Goal: Task Accomplishment & Management: Use online tool/utility

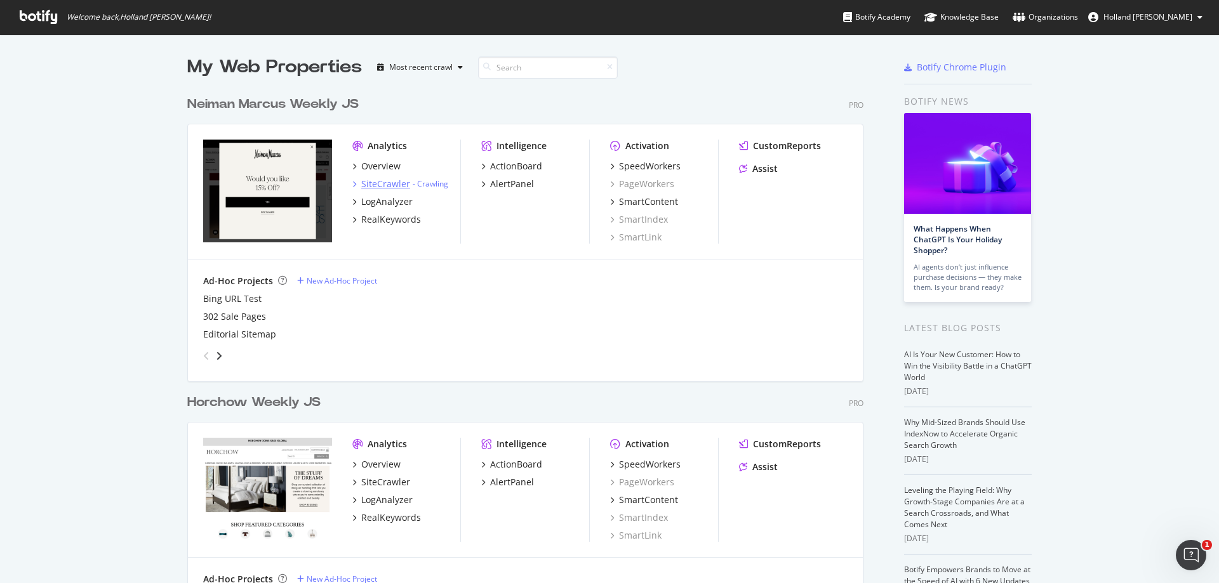
click at [390, 183] on div "SiteCrawler" at bounding box center [385, 184] width 49 height 13
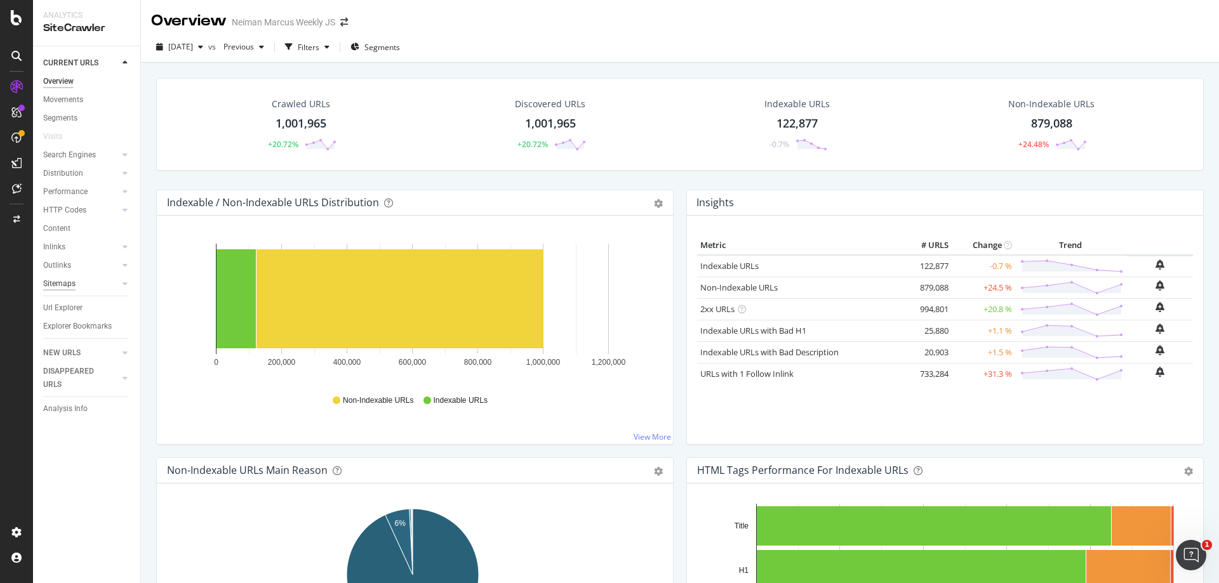
click at [60, 286] on div "Sitemaps" at bounding box center [59, 283] width 32 height 13
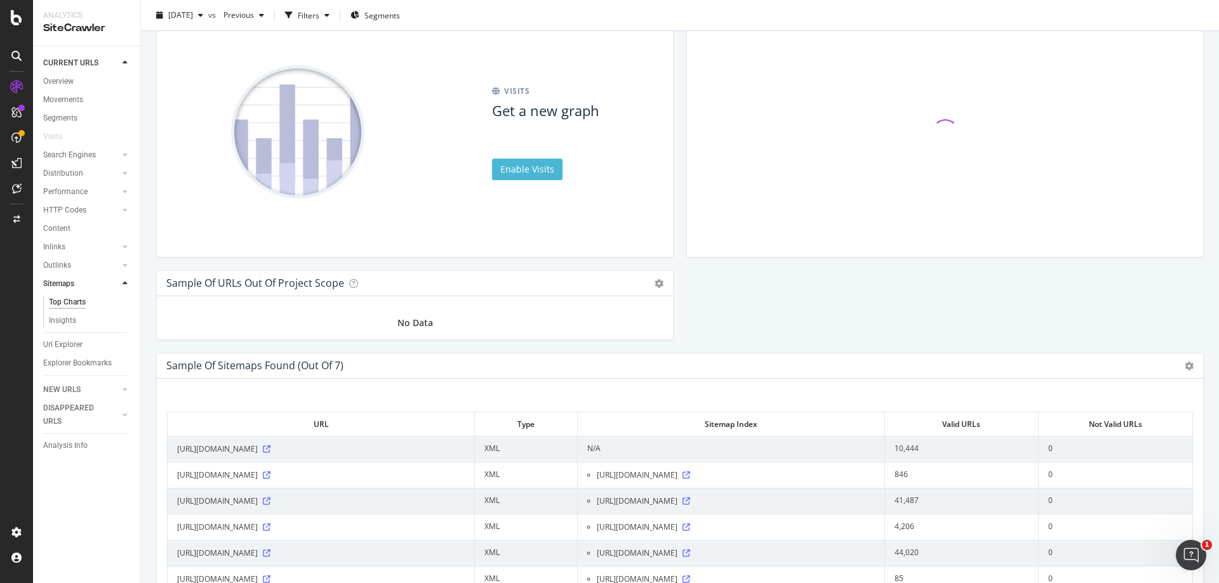
scroll to position [1269, 0]
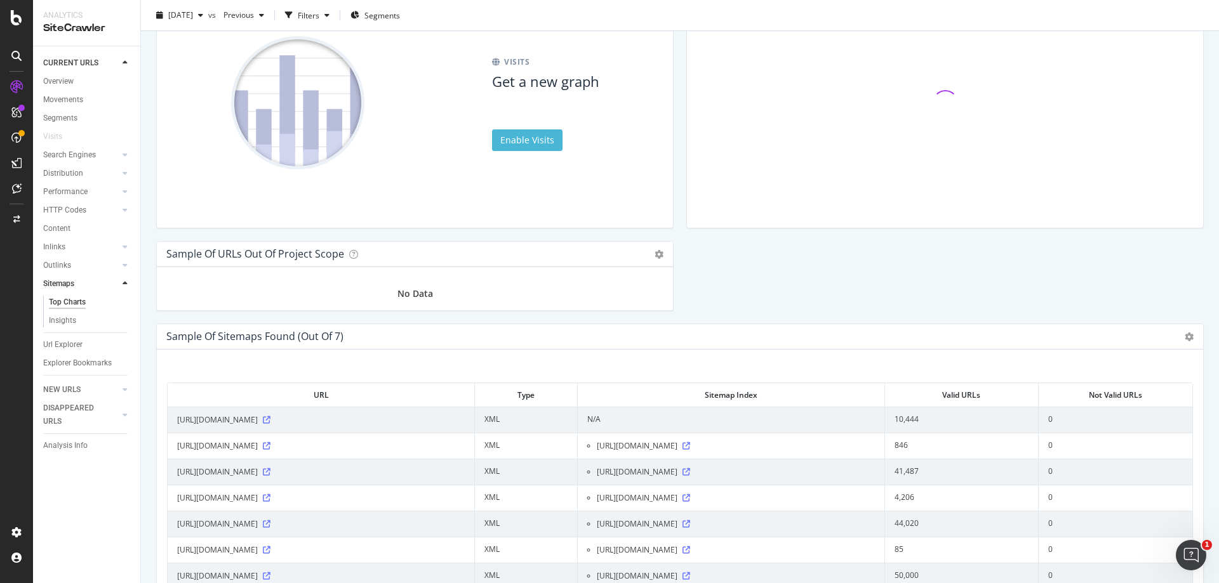
drag, startPoint x: 405, startPoint y: 472, endPoint x: 167, endPoint y: 472, distance: 238.0
click at [167, 472] on table "URL Type Sitemap Index Valid URLs Not Valid URLs [URL][DOMAIN_NAME] XML N/A 10,…" at bounding box center [680, 486] width 1026 height 207
copy span "[URL][DOMAIN_NAME]"
click at [788, 202] on div "Hold CTRL while clicking to filter the report." at bounding box center [945, 113] width 516 height 229
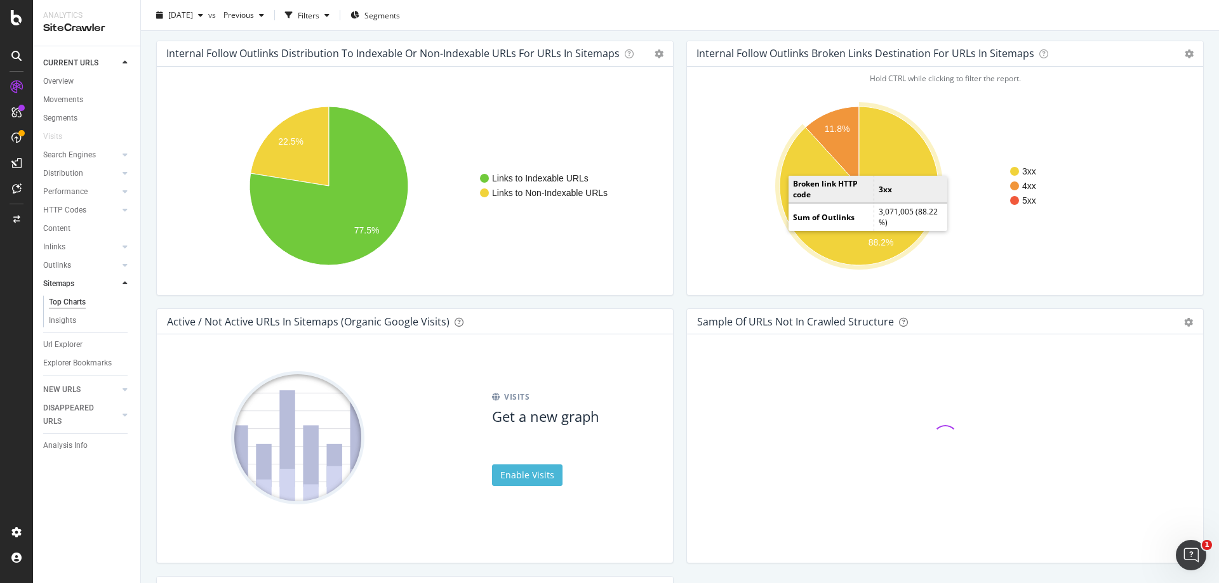
scroll to position [698, 0]
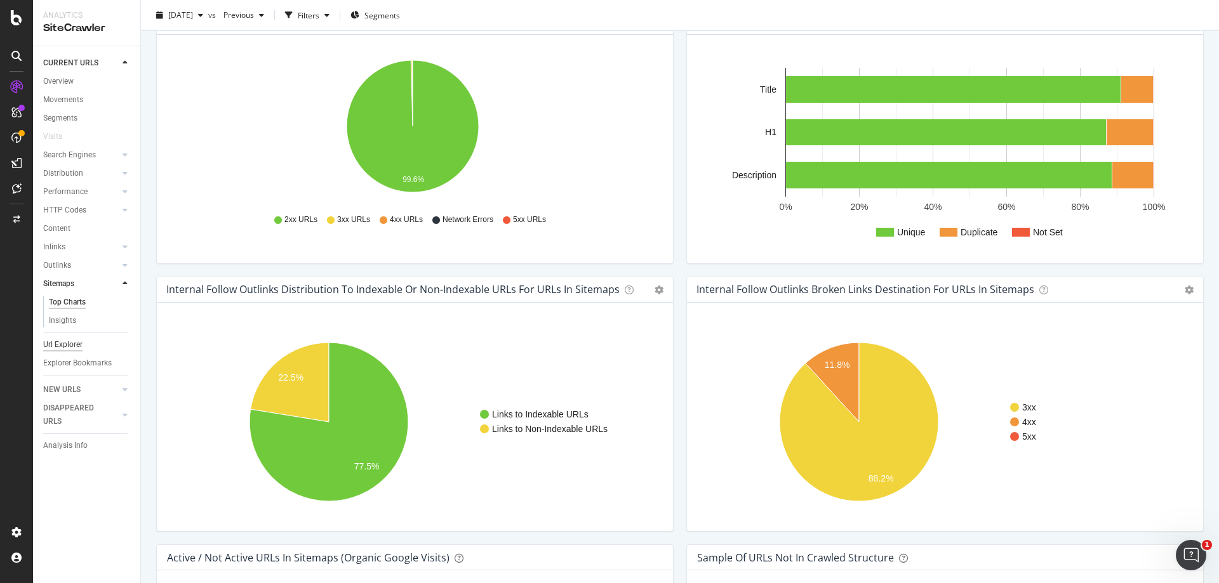
click at [64, 342] on div "Url Explorer" at bounding box center [62, 344] width 39 height 13
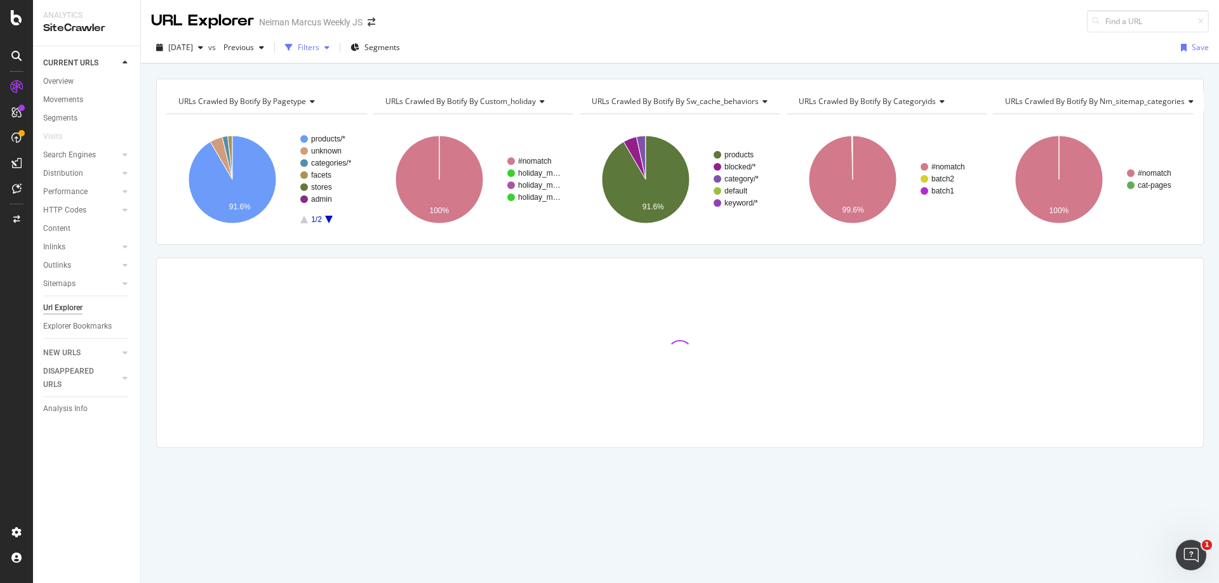
click at [335, 53] on div "Filters" at bounding box center [307, 47] width 55 height 19
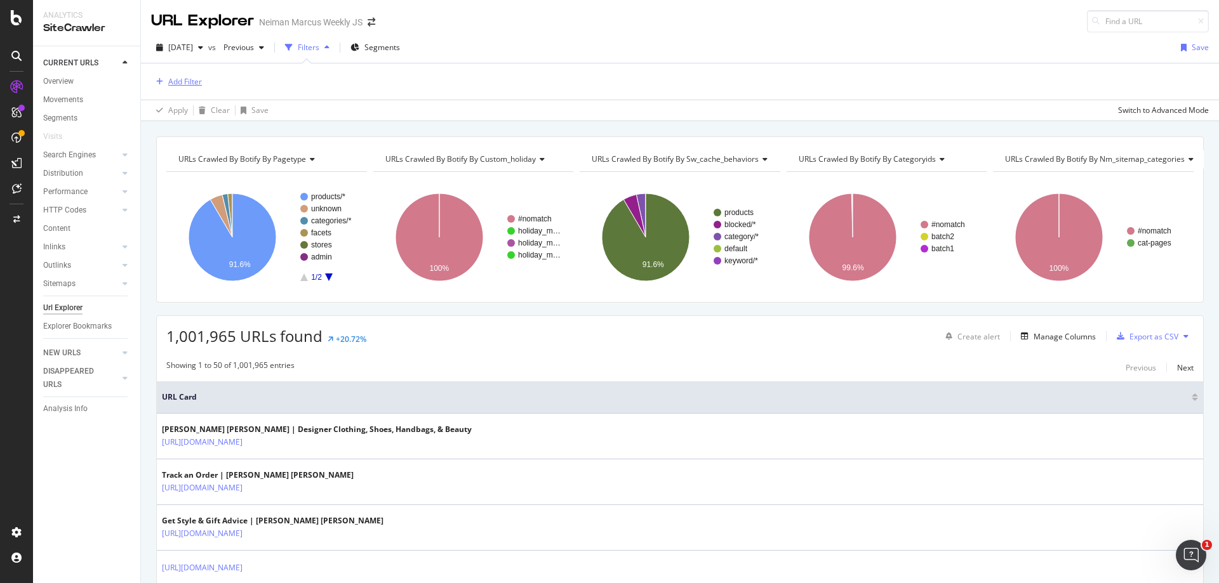
click at [182, 79] on div "Add Filter" at bounding box center [185, 81] width 34 height 11
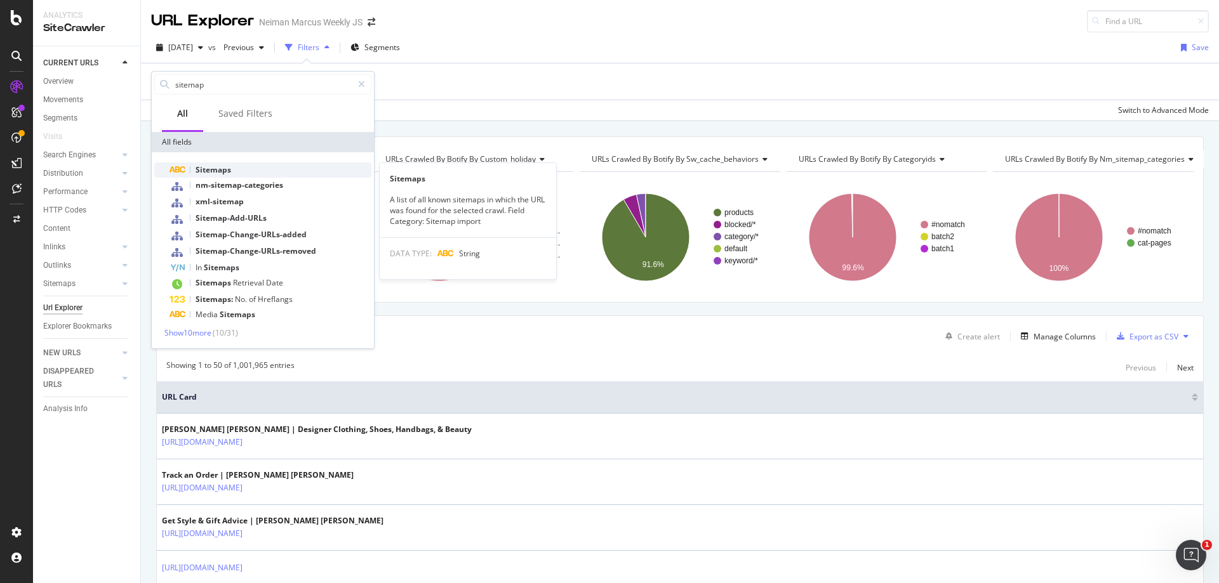
type input "sitemap"
click at [248, 163] on div "Sitemaps" at bounding box center [270, 169] width 202 height 15
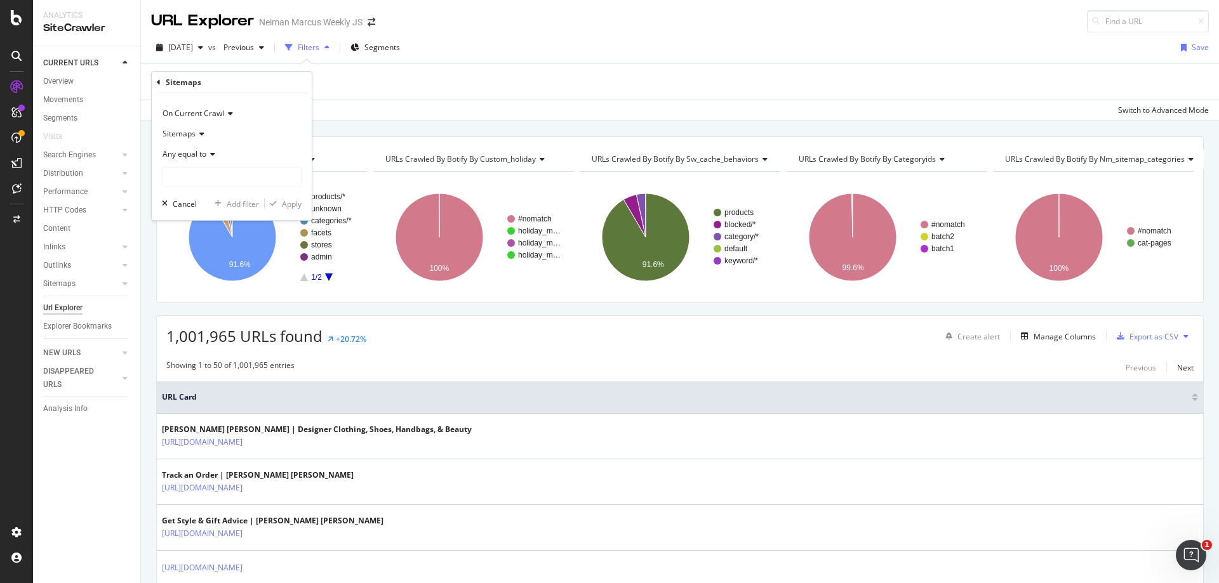
click at [215, 156] on icon at bounding box center [210, 154] width 9 height 8
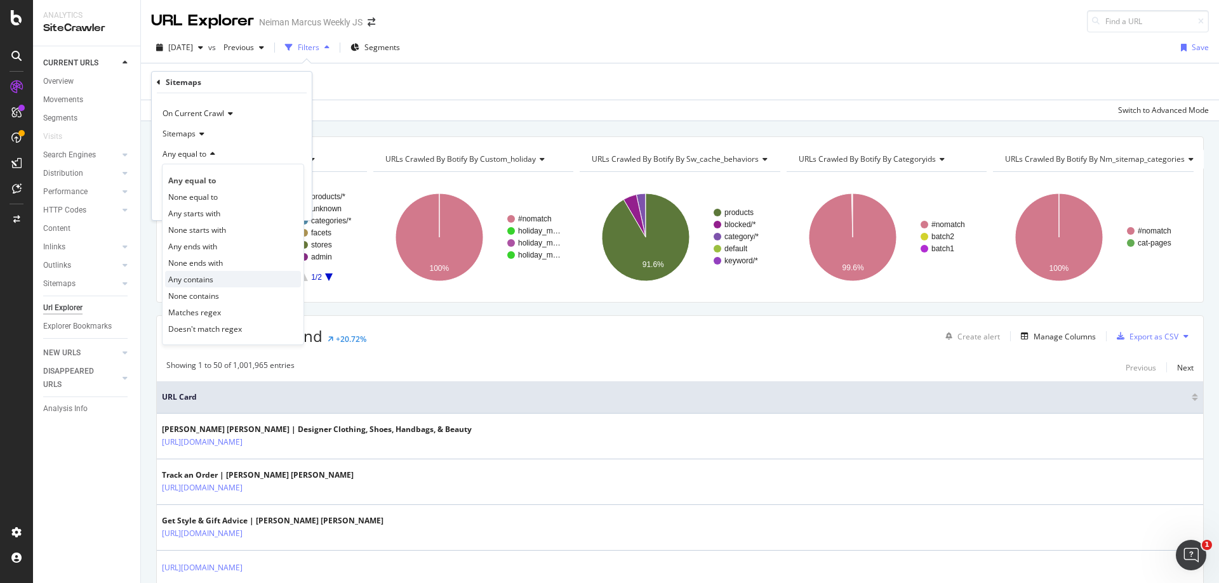
click at [215, 284] on div "Any contains" at bounding box center [233, 279] width 136 height 17
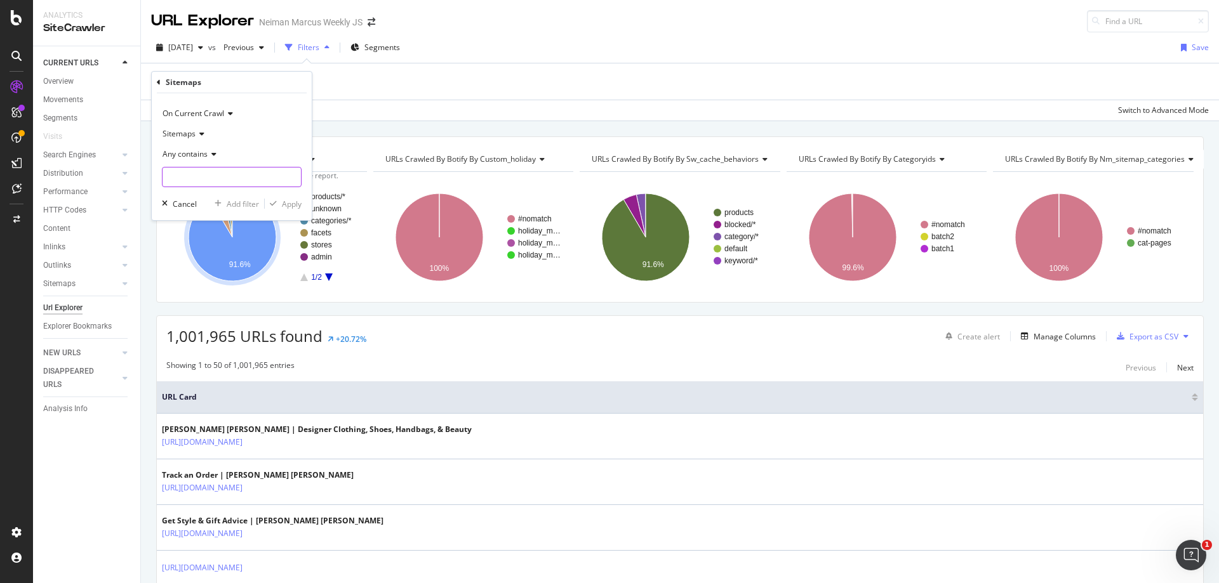
click at [235, 176] on input "text" at bounding box center [231, 177] width 138 height 20
paste input "[URL][DOMAIN_NAME]"
drag, startPoint x: 233, startPoint y: 178, endPoint x: 0, endPoint y: 178, distance: 232.9
click at [0, 178] on body "Analytics SiteCrawler CURRENT URLS Overview Movements Segments Visits Search En…" at bounding box center [609, 291] width 1219 height 583
drag, startPoint x: 192, startPoint y: 178, endPoint x: 353, endPoint y: 162, distance: 161.9
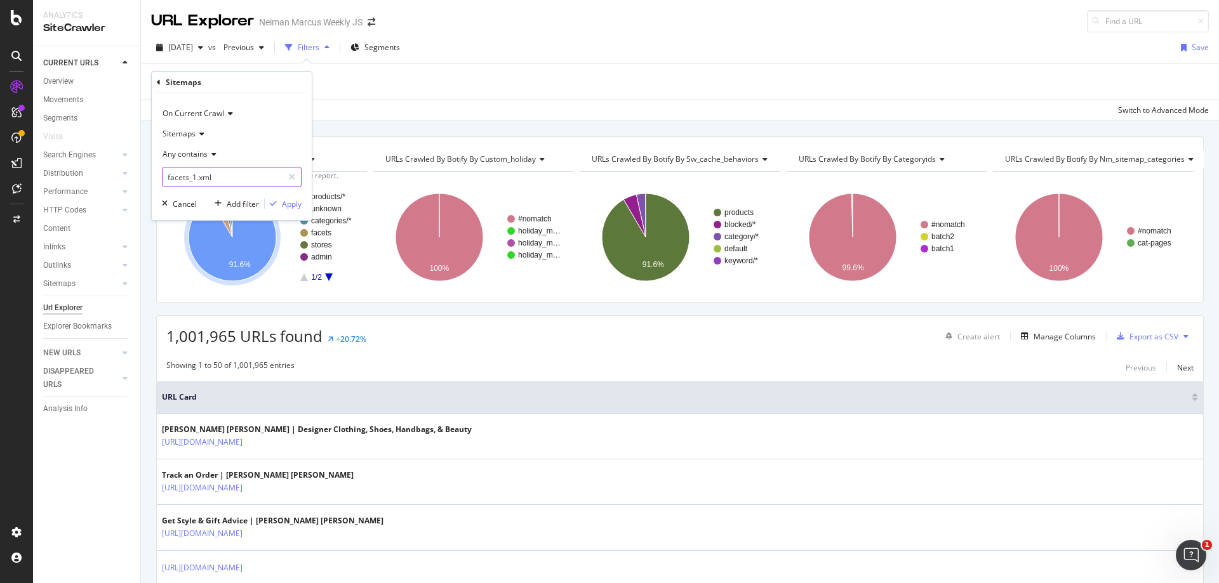
click at [353, 162] on body "Analytics SiteCrawler CURRENT URLS Overview Movements Segments Visits Search En…" at bounding box center [609, 291] width 1219 height 583
type input "facets"
click at [296, 205] on div "Apply" at bounding box center [292, 204] width 20 height 11
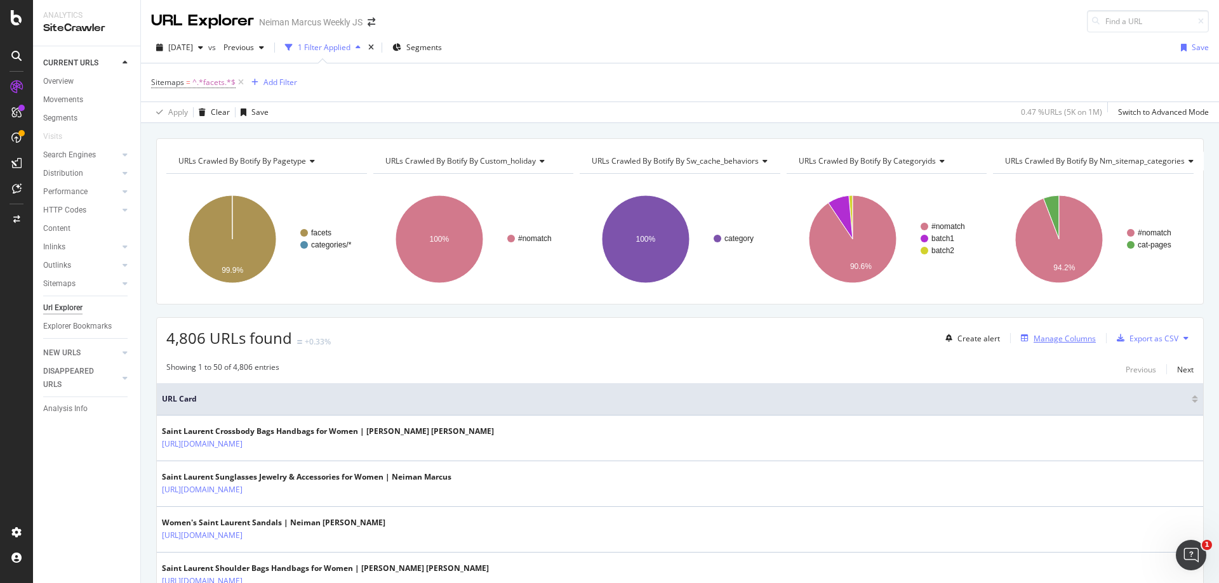
click at [1033, 343] on div "Manage Columns" at bounding box center [1064, 338] width 62 height 11
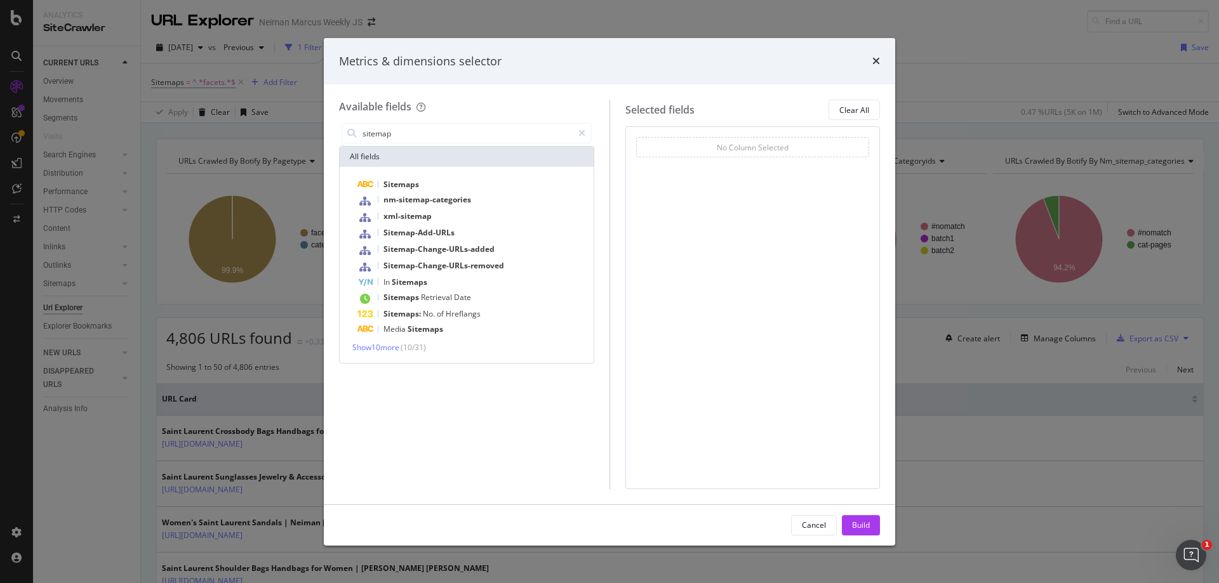
type input "sitemap"
click at [374, 354] on div "Sitemaps nm-sitemap-categories xml-sitemap Sitemap-Add-URLs Sitemap-Change-URLs…" at bounding box center [467, 265] width 254 height 196
click at [374, 351] on span "Show 10 more" at bounding box center [375, 347] width 47 height 11
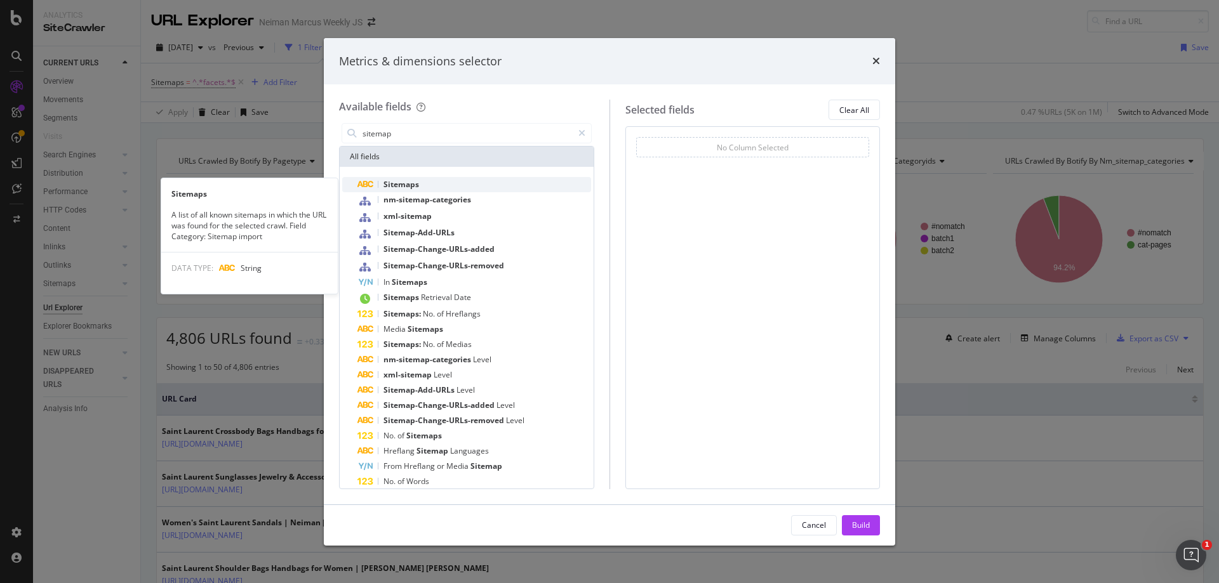
click at [482, 183] on div "Sitemaps" at bounding box center [474, 184] width 234 height 15
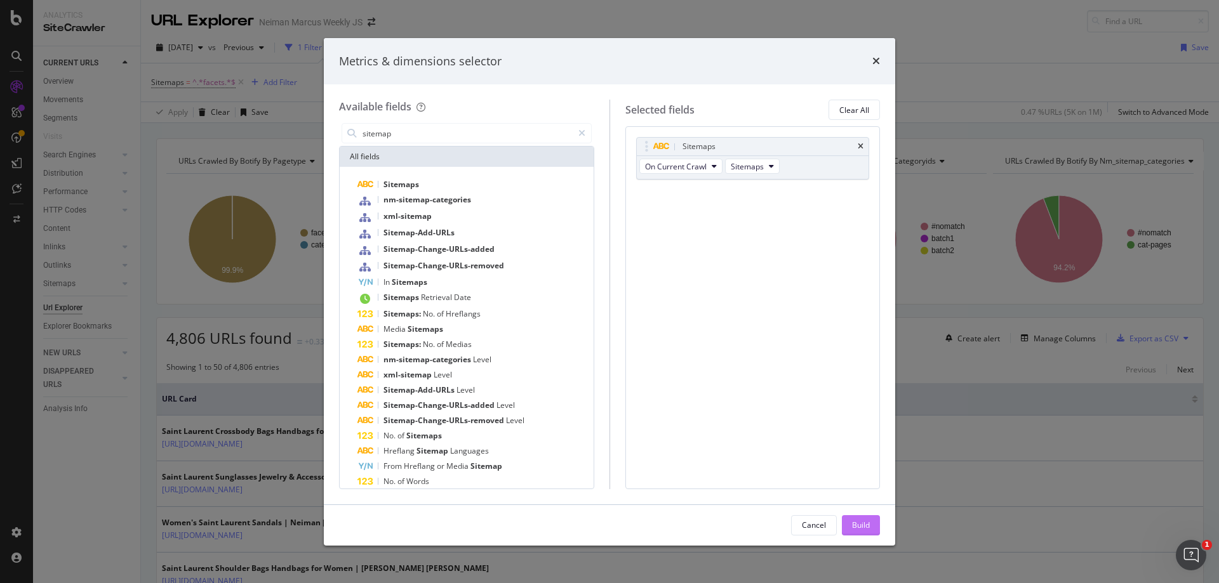
click at [860, 526] on div "Build" at bounding box center [861, 525] width 18 height 11
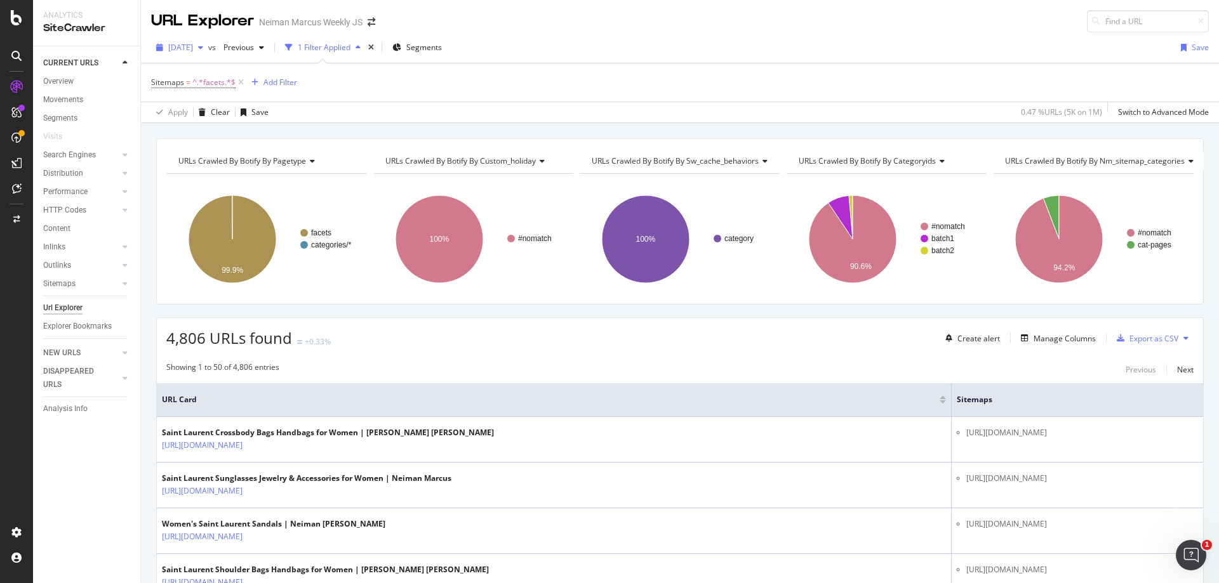
click at [199, 40] on div "[DATE]" at bounding box center [179, 47] width 57 height 19
click at [227, 114] on div "[DATE]" at bounding box center [203, 116] width 68 height 11
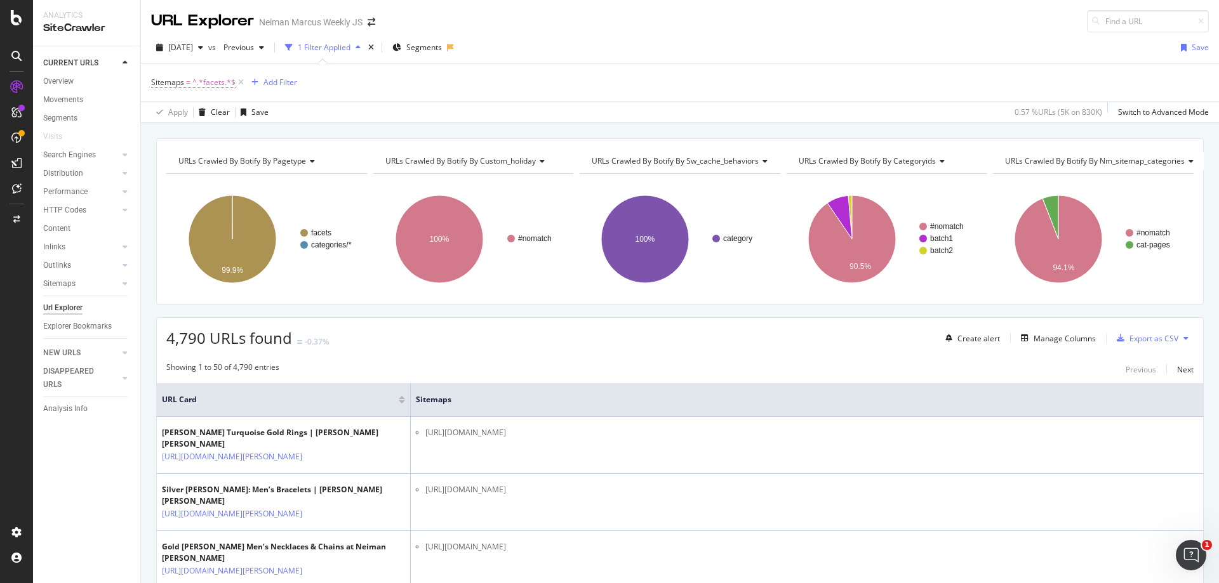
click at [60, 307] on div "Url Explorer" at bounding box center [62, 307] width 39 height 13
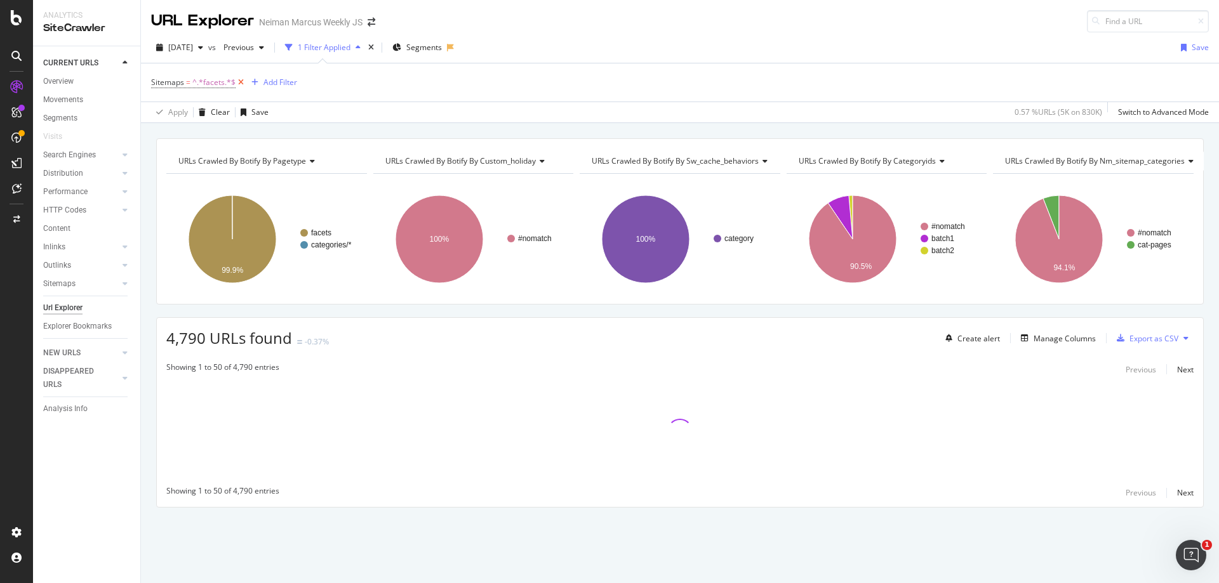
click at [240, 84] on icon at bounding box center [240, 82] width 11 height 13
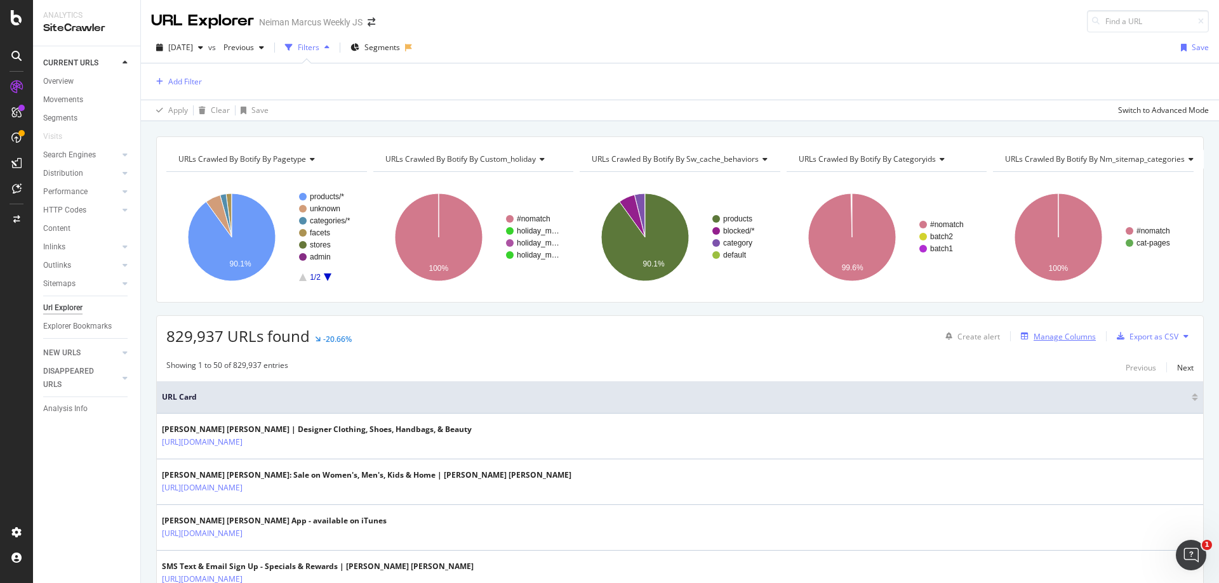
click at [1060, 343] on div "Manage Columns" at bounding box center [1056, 336] width 80 height 14
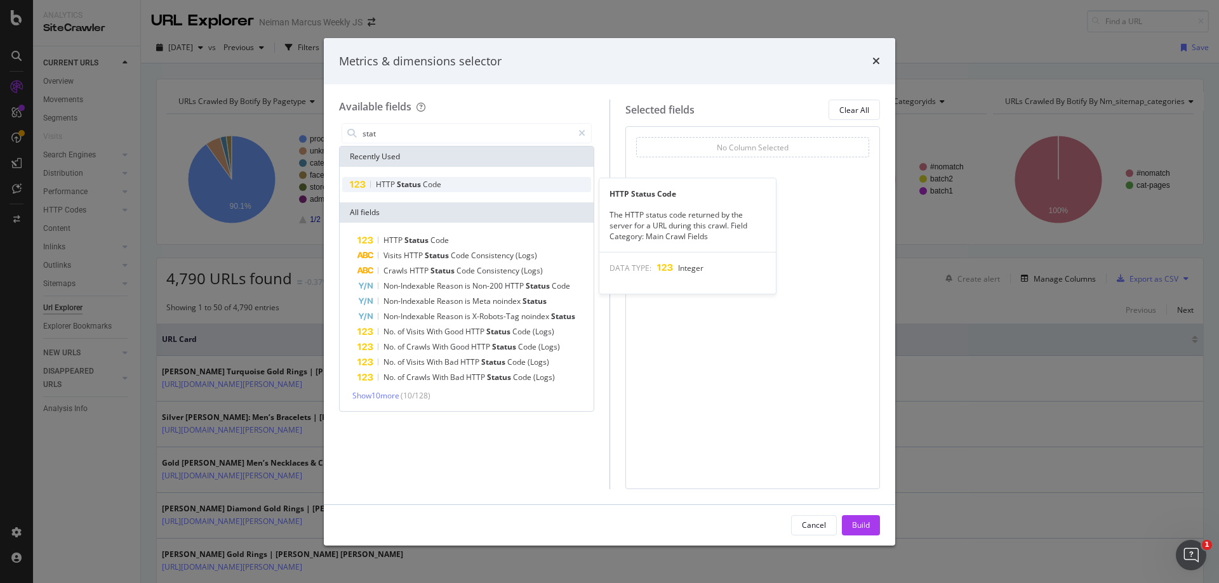
type input "stat"
click at [423, 180] on span "Code" at bounding box center [432, 184] width 18 height 11
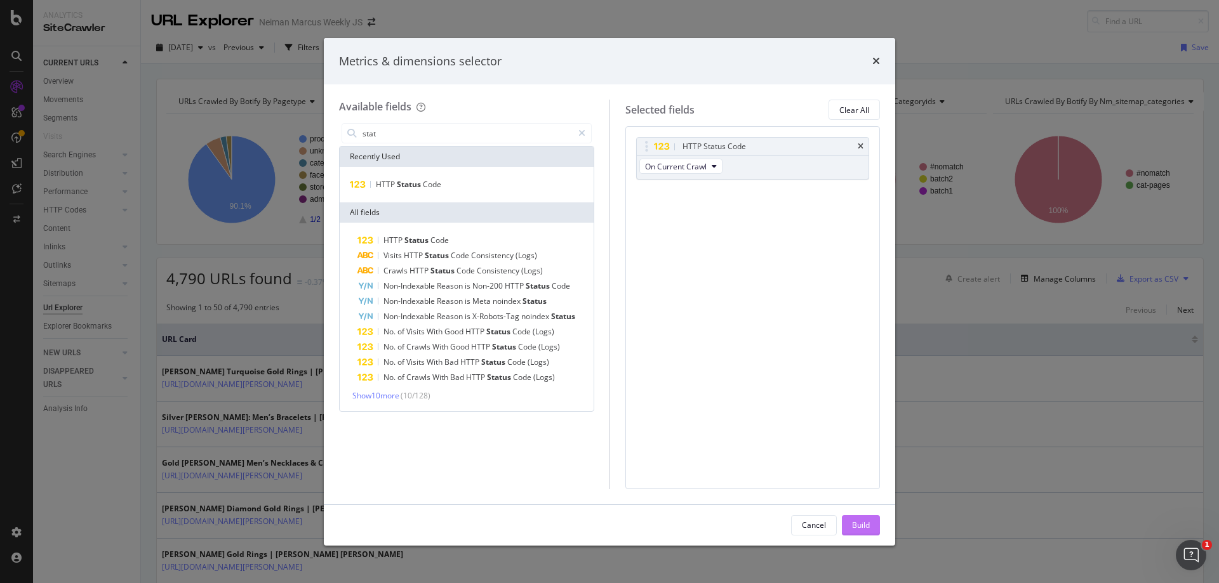
click at [863, 527] on div "Build" at bounding box center [861, 525] width 18 height 11
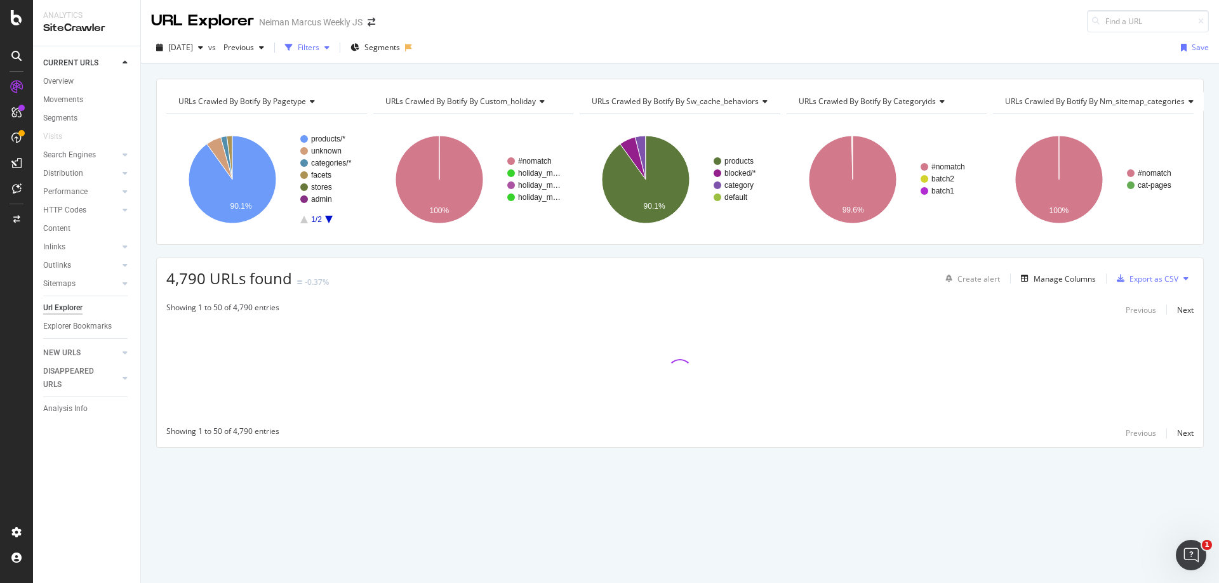
click at [319, 48] on div "Filters" at bounding box center [309, 47] width 22 height 11
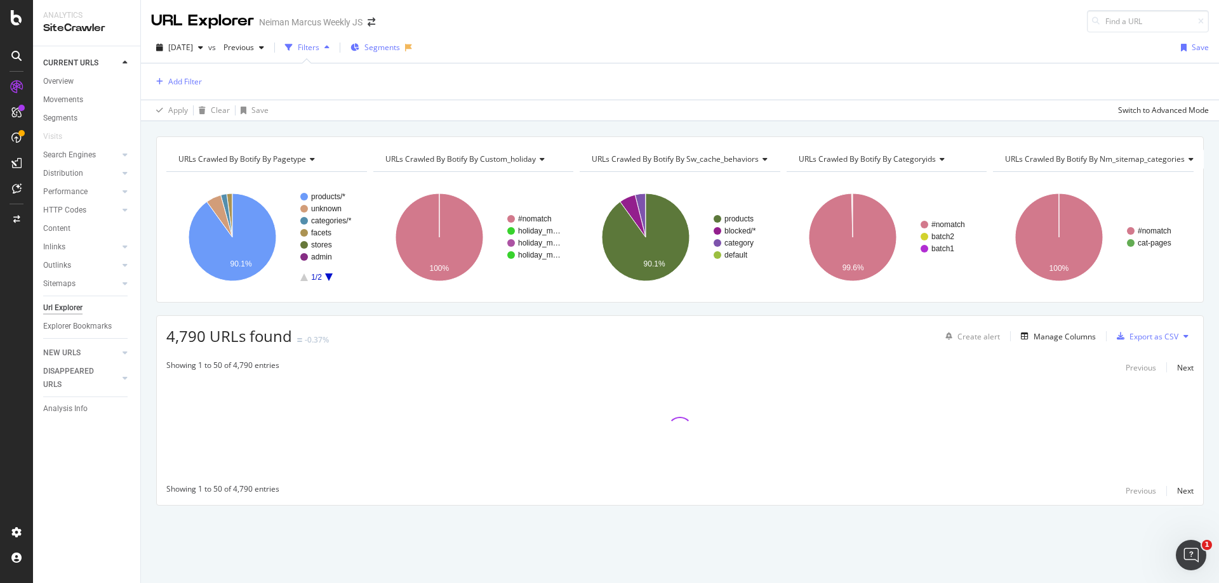
click at [400, 50] on span "Segments" at bounding box center [382, 47] width 36 height 11
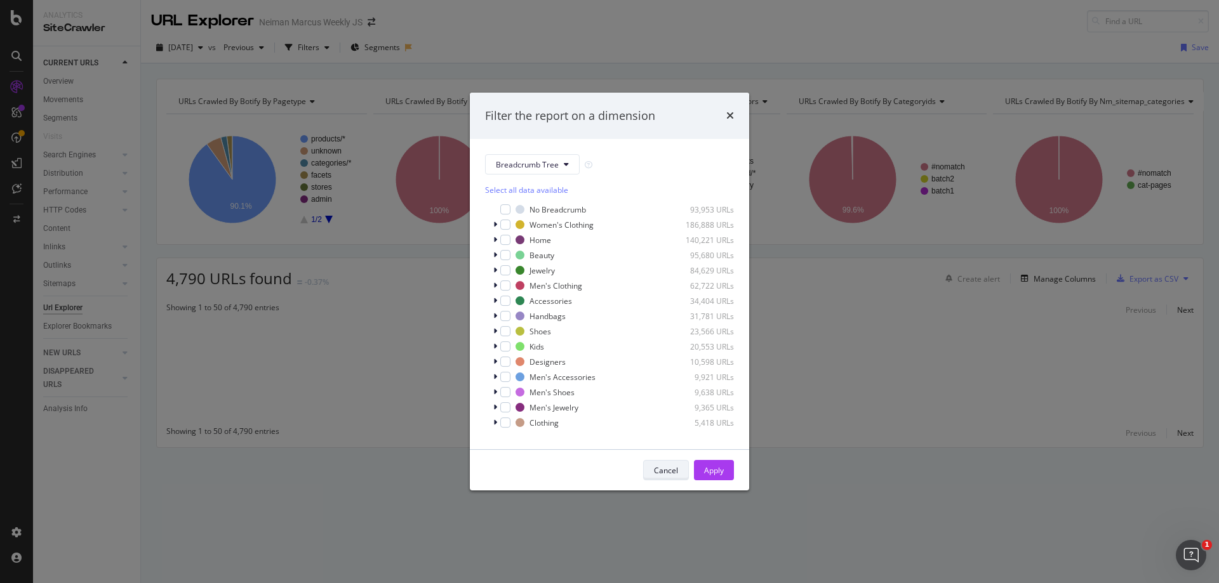
click at [665, 468] on div "Cancel" at bounding box center [666, 470] width 24 height 11
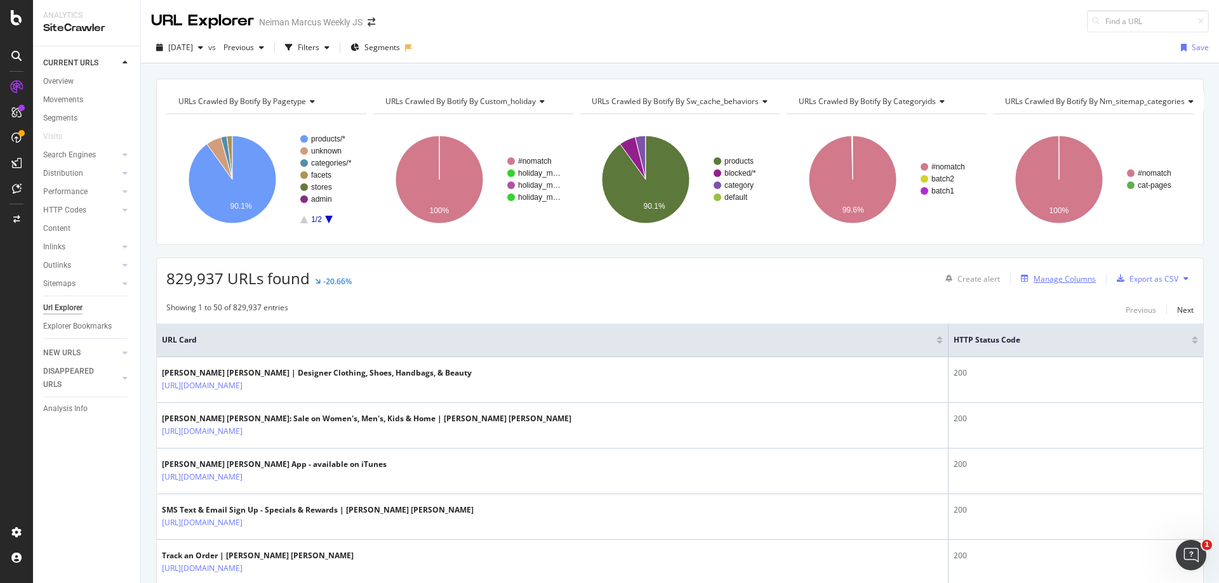
click at [1044, 279] on div "Manage Columns" at bounding box center [1064, 279] width 62 height 11
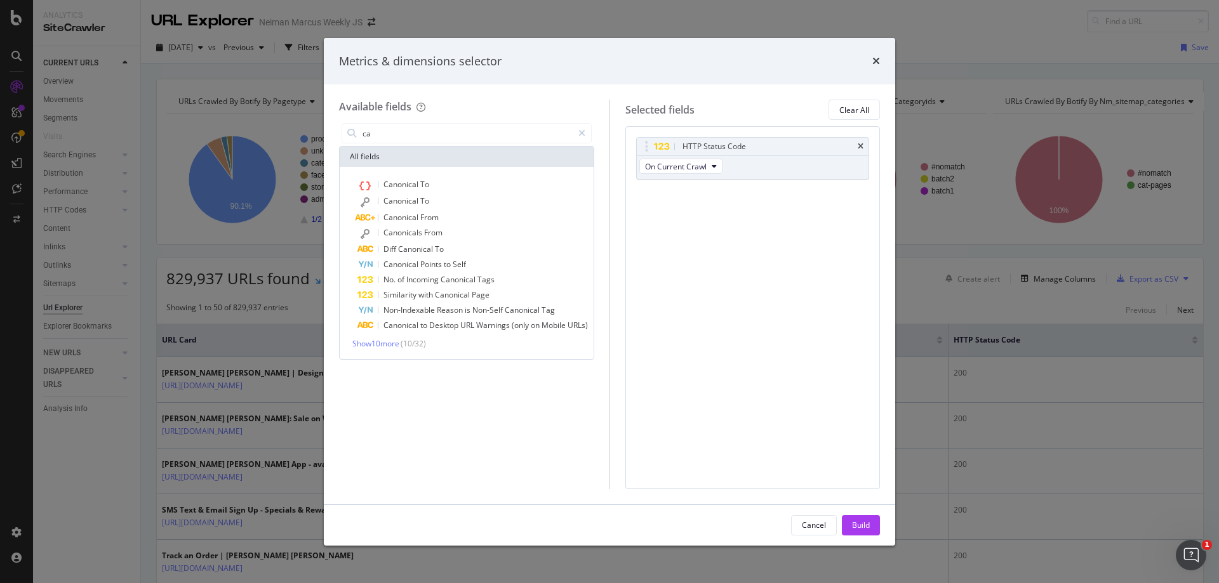
type input "c"
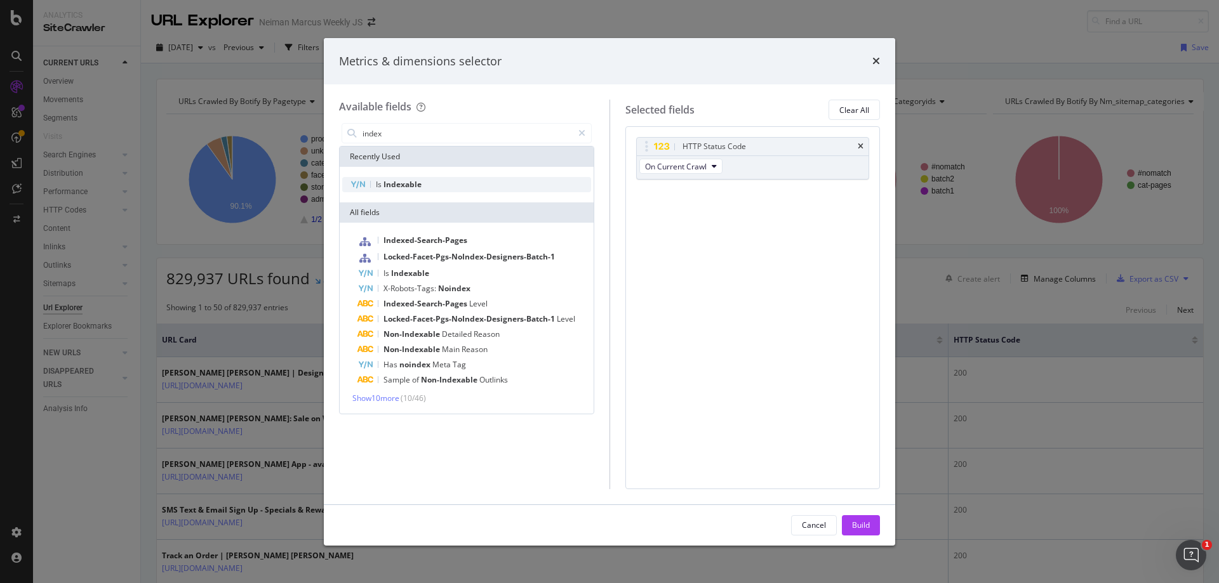
type input "index"
click at [475, 180] on div "Is Indexable" at bounding box center [466, 184] width 249 height 15
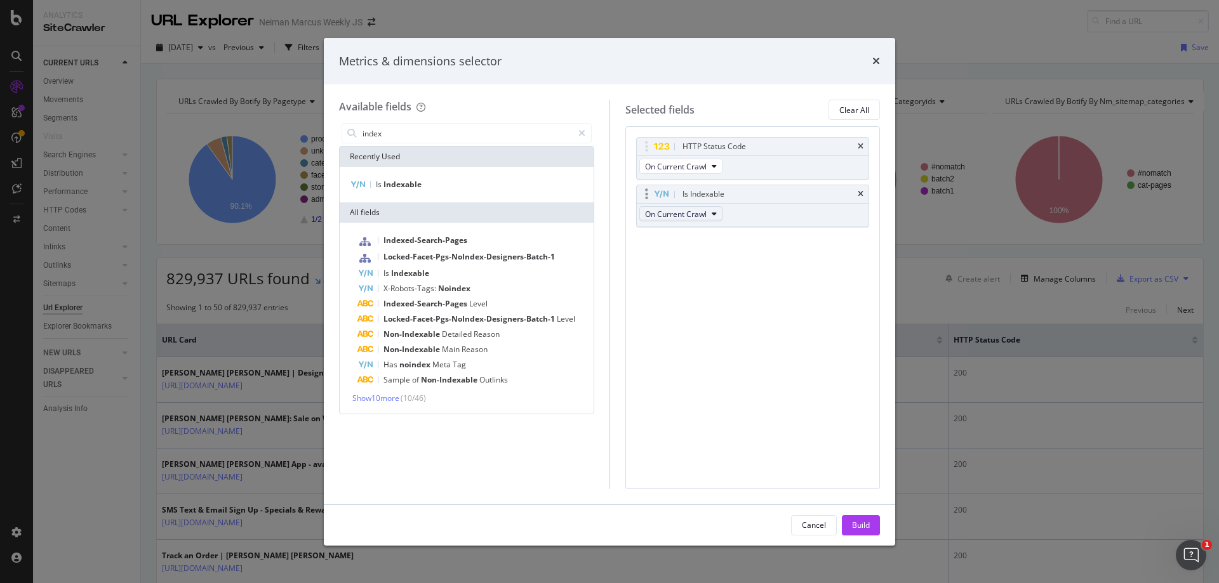
click at [666, 216] on span "On Current Crawl" at bounding box center [676, 214] width 62 height 11
click at [667, 214] on span "On Current Crawl" at bounding box center [676, 214] width 62 height 11
click at [858, 195] on icon "times" at bounding box center [861, 194] width 6 height 8
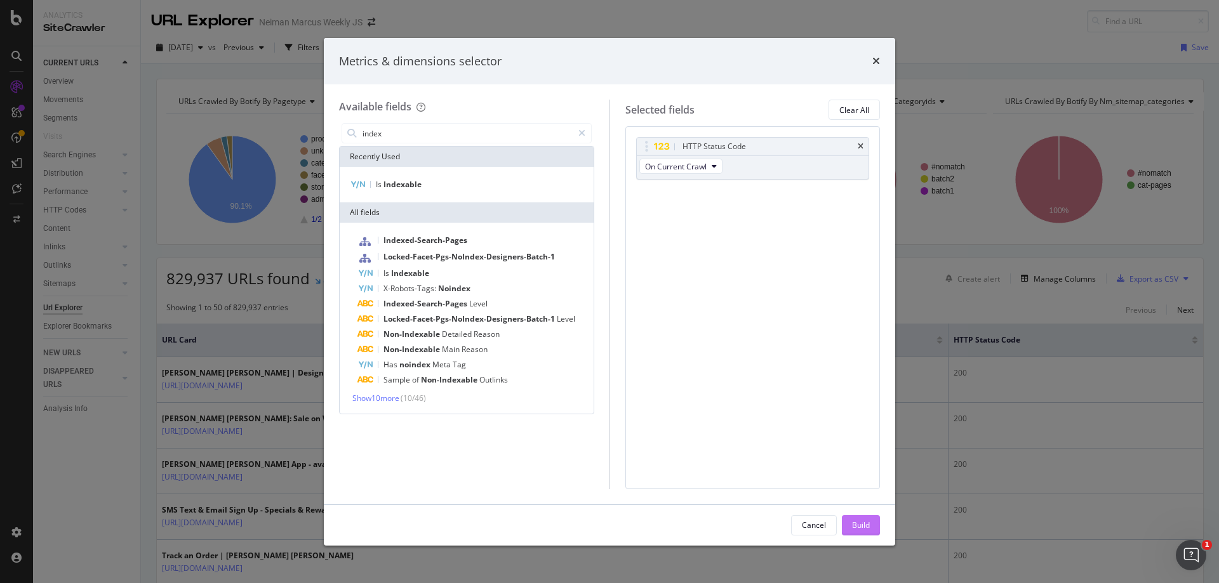
click at [854, 532] on div "Build" at bounding box center [861, 525] width 18 height 19
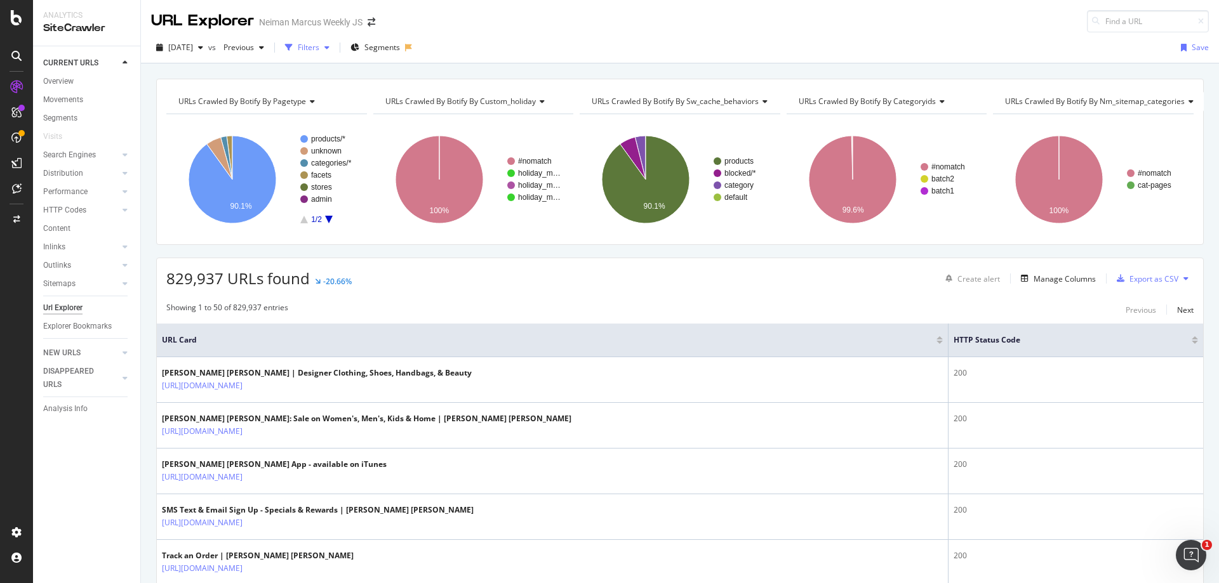
click at [319, 48] on div "Filters" at bounding box center [309, 47] width 22 height 11
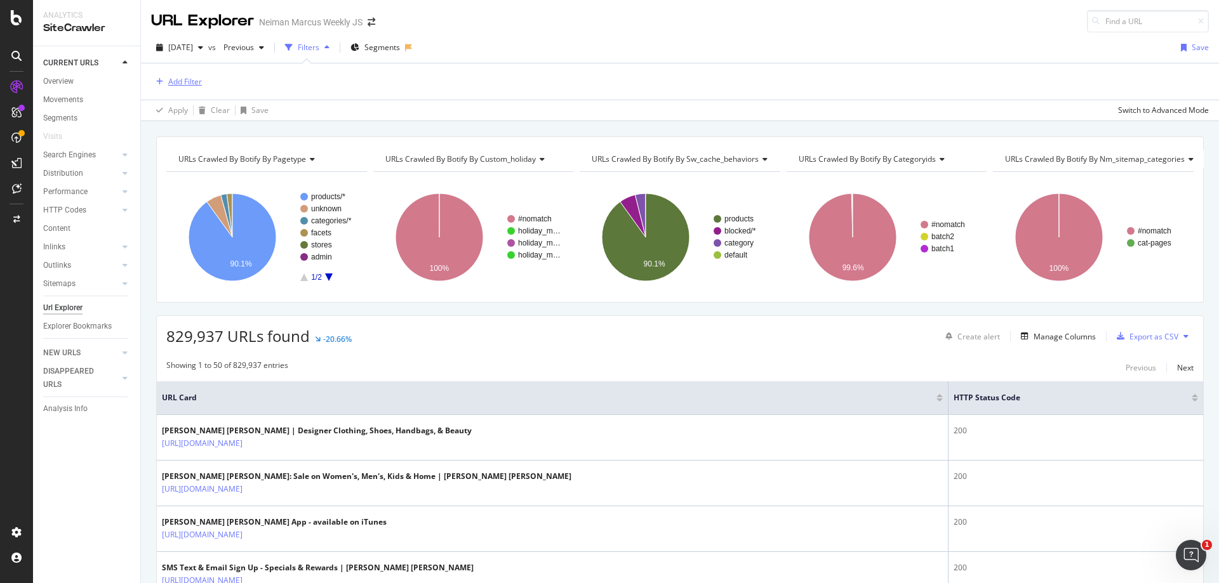
click at [192, 83] on div "Add Filter" at bounding box center [185, 81] width 34 height 11
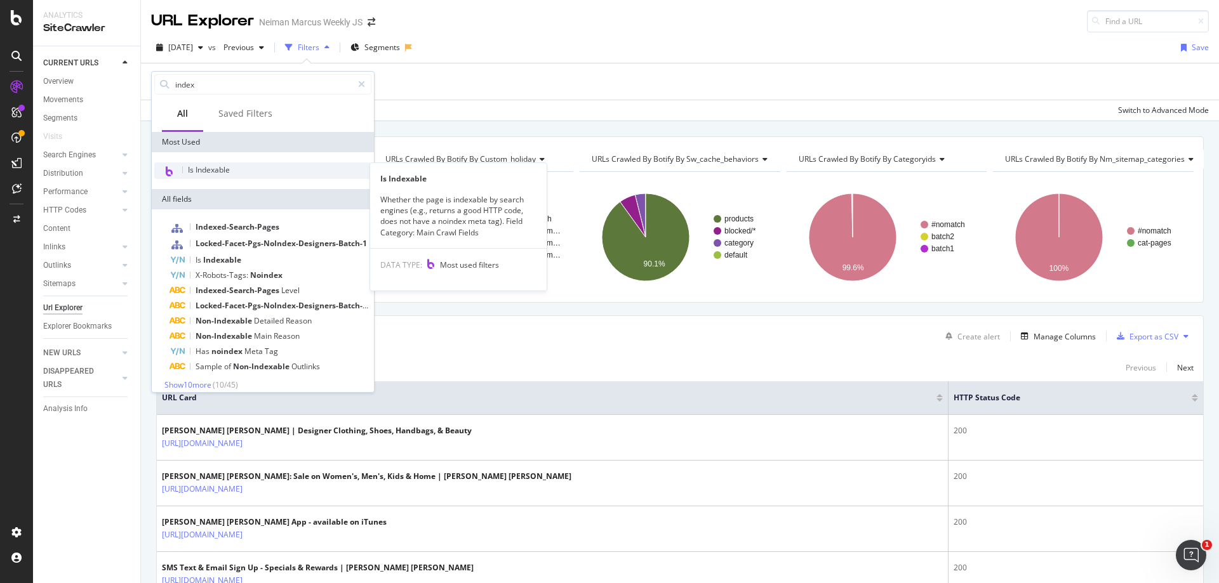
type input "index"
click at [208, 173] on span "Is Indexable" at bounding box center [209, 169] width 42 height 11
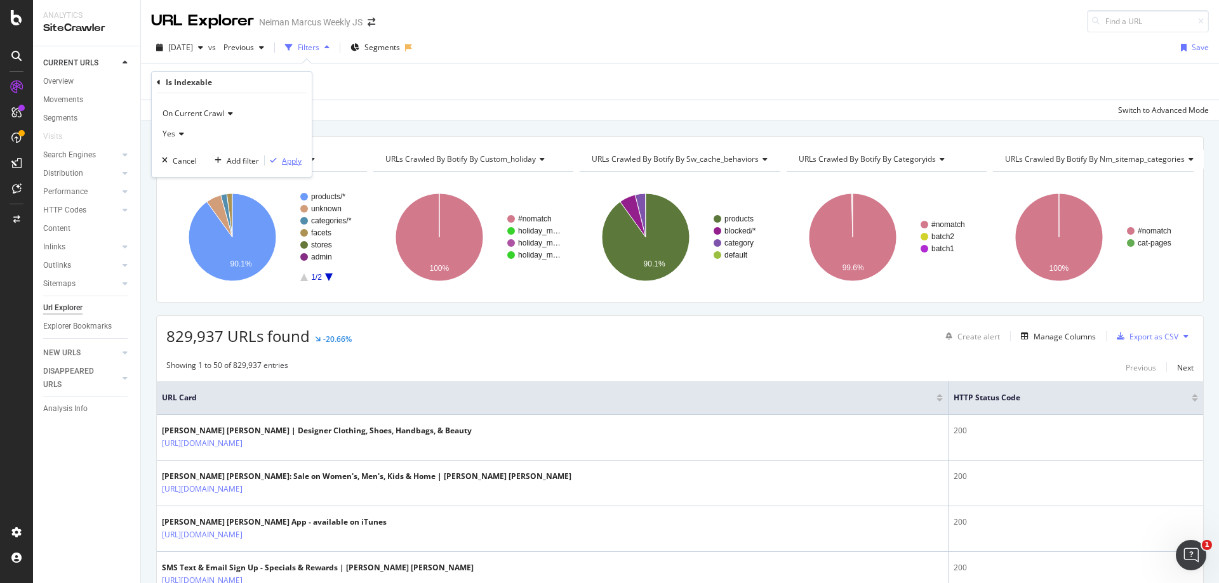
click at [288, 159] on div "Apply" at bounding box center [292, 161] width 20 height 11
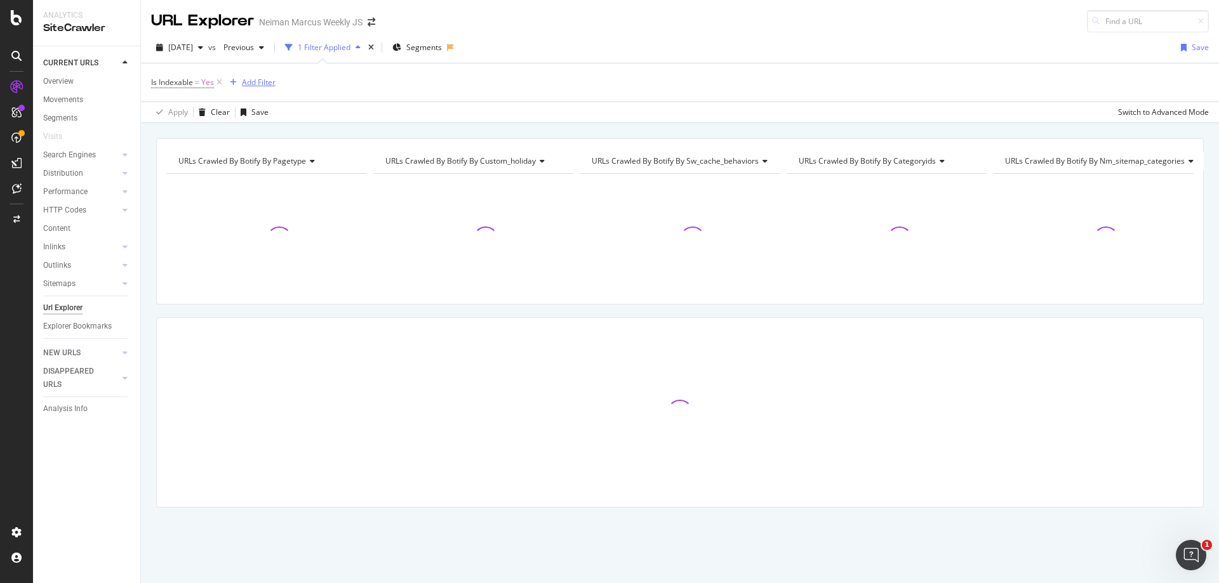
click at [275, 85] on div "Add Filter" at bounding box center [259, 82] width 34 height 11
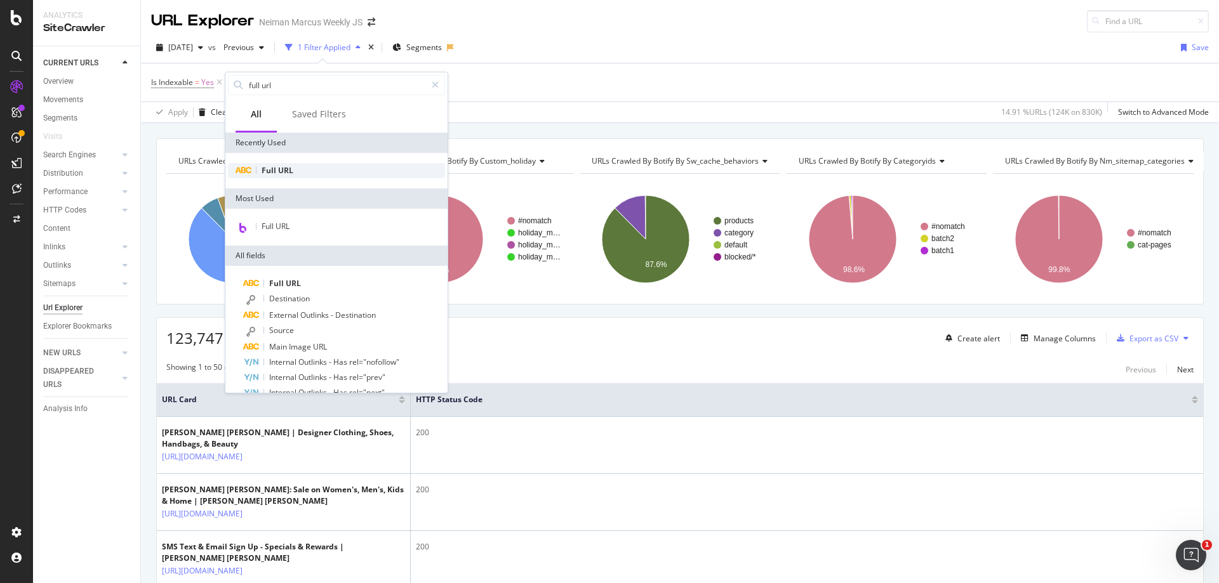
type input "full url"
click at [288, 176] on div "Full URL" at bounding box center [336, 170] width 217 height 15
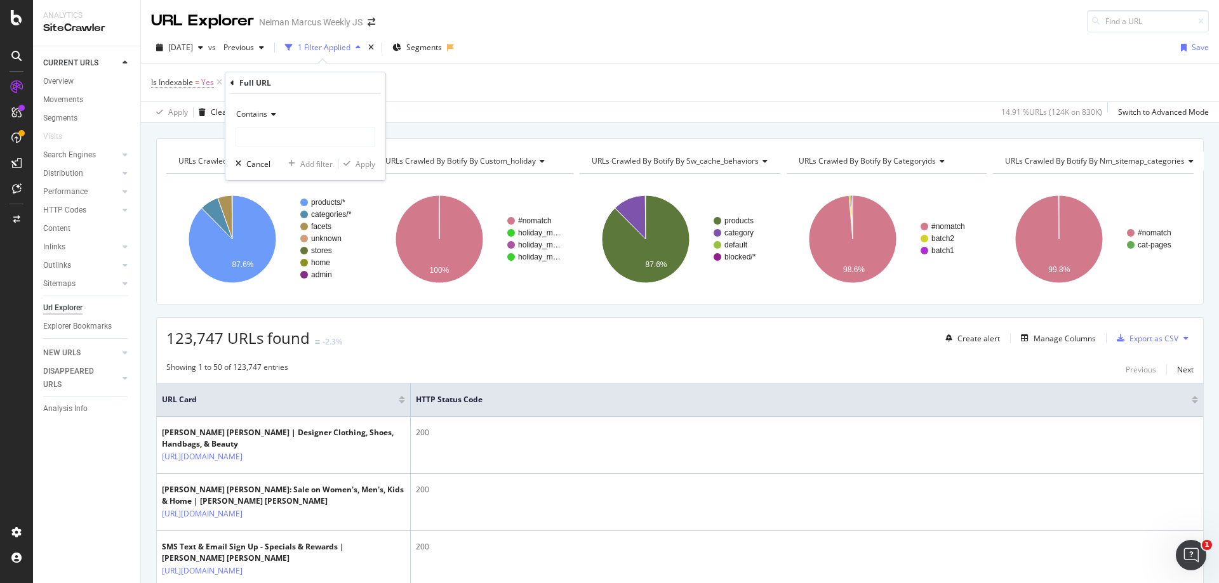
click at [265, 116] on span "Contains" at bounding box center [251, 114] width 31 height 11
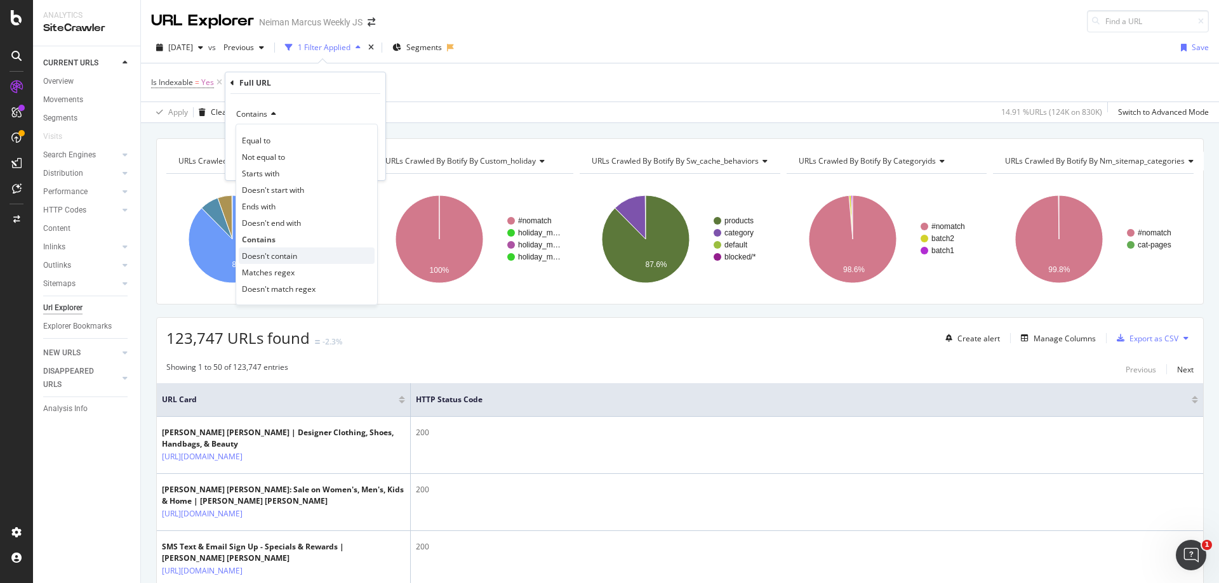
click at [293, 258] on span "Doesn't contain" at bounding box center [269, 256] width 55 height 11
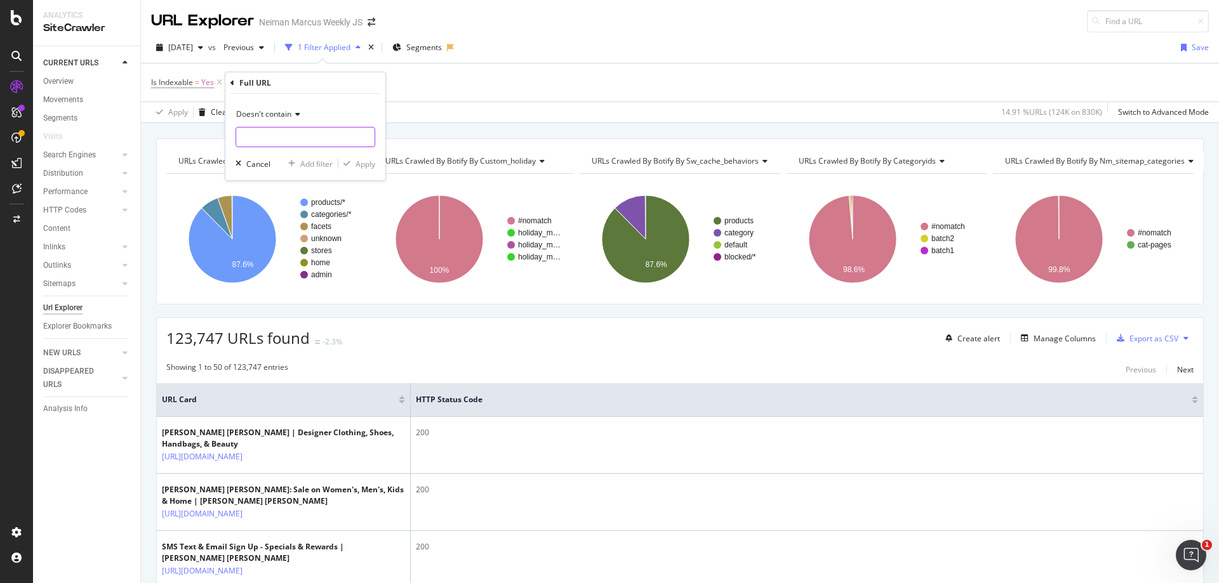
click at [272, 136] on input "text" at bounding box center [305, 137] width 138 height 20
type input "page"
click at [254, 49] on span "Previous" at bounding box center [236, 47] width 36 height 11
click at [508, 100] on div "Is Indexable = Yes Add Filter" at bounding box center [679, 82] width 1057 height 38
click at [255, 88] on div "Add Filter" at bounding box center [259, 82] width 34 height 11
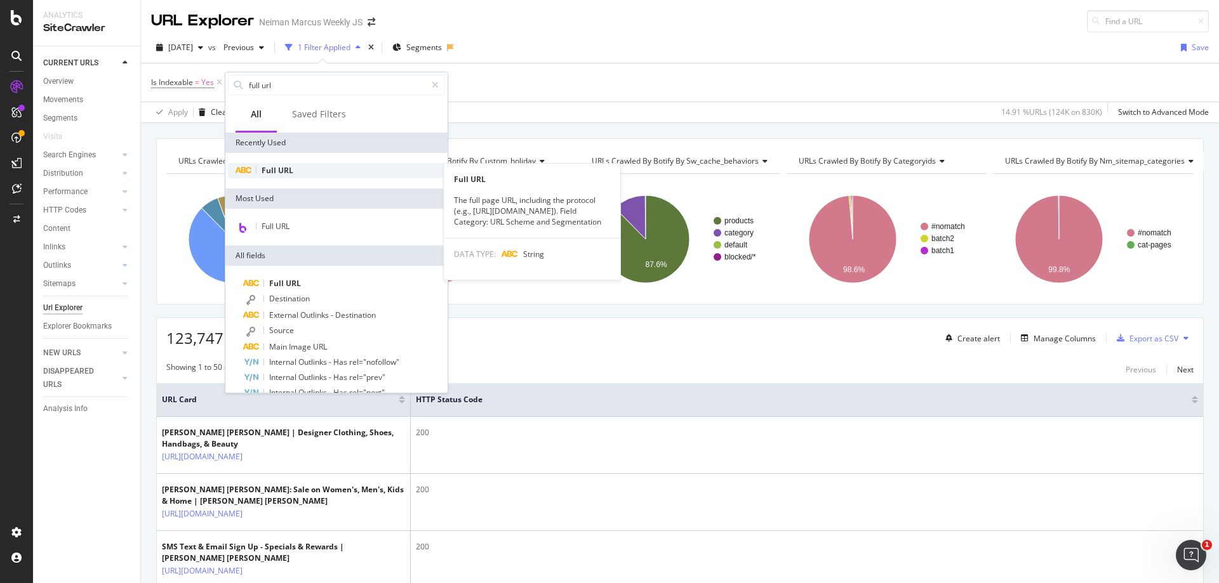
click at [275, 169] on span "Full" at bounding box center [270, 170] width 17 height 11
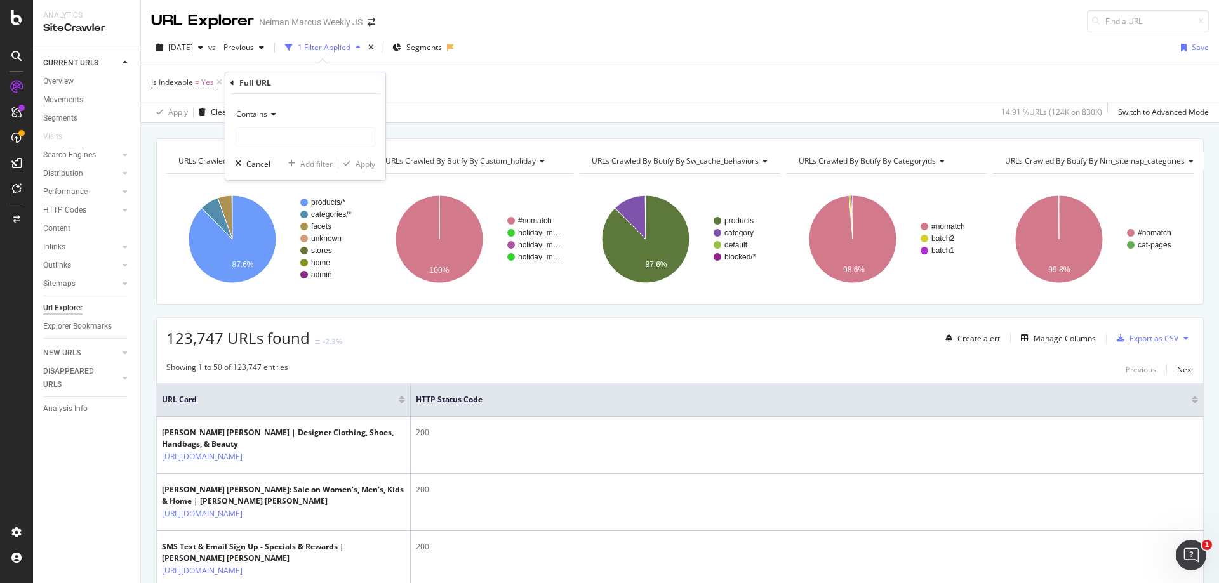
click at [262, 120] on div "Contains" at bounding box center [305, 114] width 140 height 20
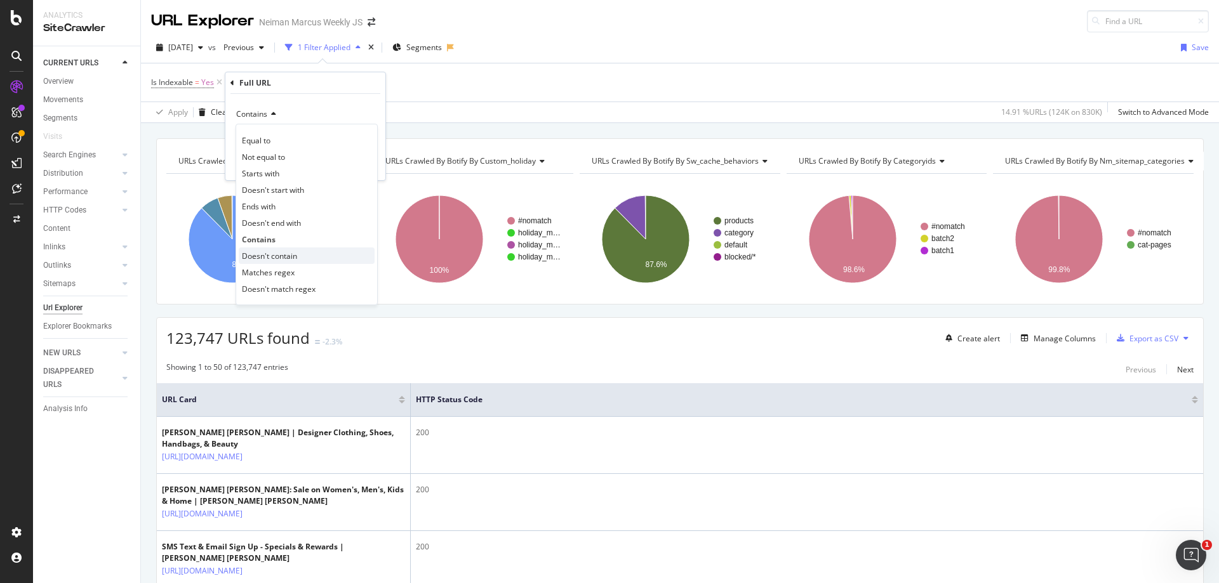
click at [282, 253] on span "Doesn't contain" at bounding box center [269, 256] width 55 height 11
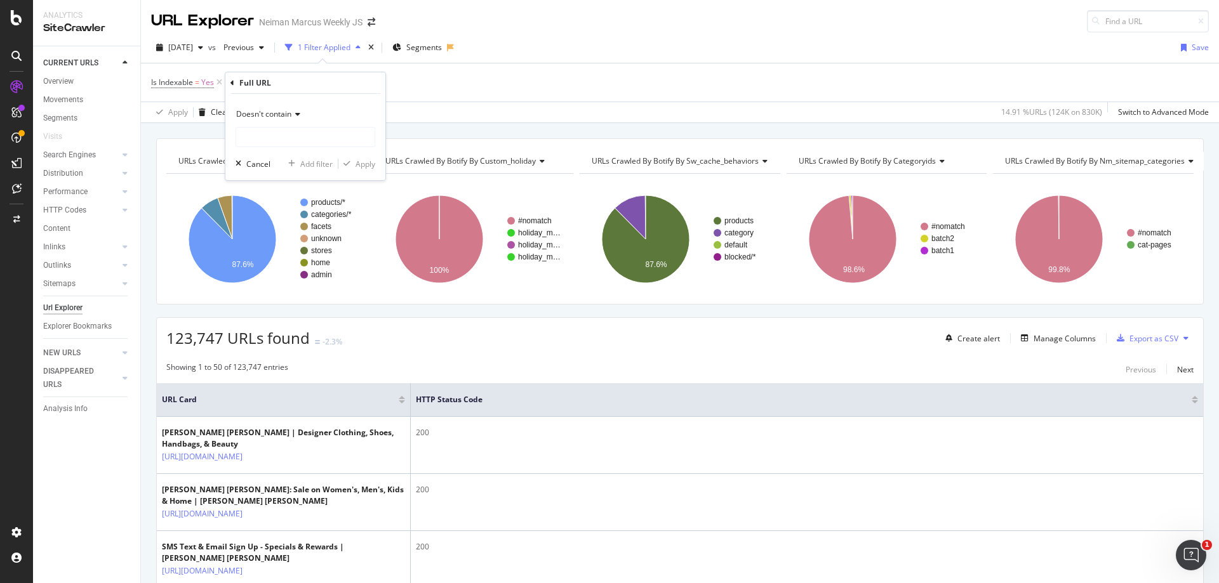
click at [267, 150] on div "Doesn't contain Cancel Add filter Apply" at bounding box center [305, 137] width 160 height 86
click at [267, 134] on input "text" at bounding box center [305, 137] width 138 height 20
type input "page="
click at [371, 159] on div "Apply" at bounding box center [365, 164] width 20 height 11
click at [219, 83] on icon at bounding box center [219, 82] width 11 height 13
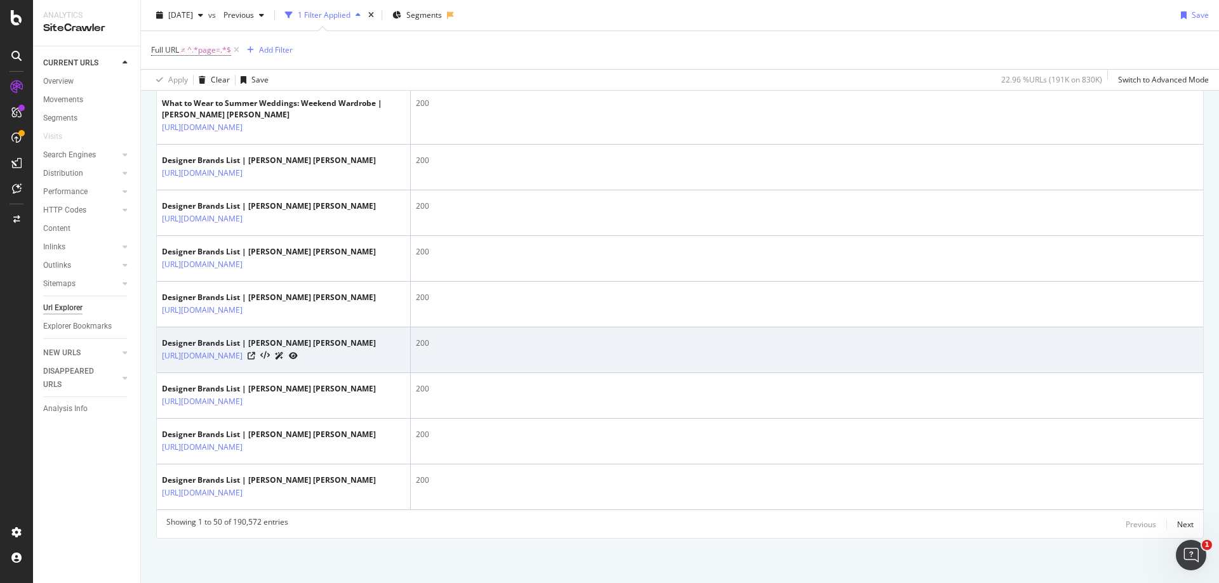
scroll to position [2817, 0]
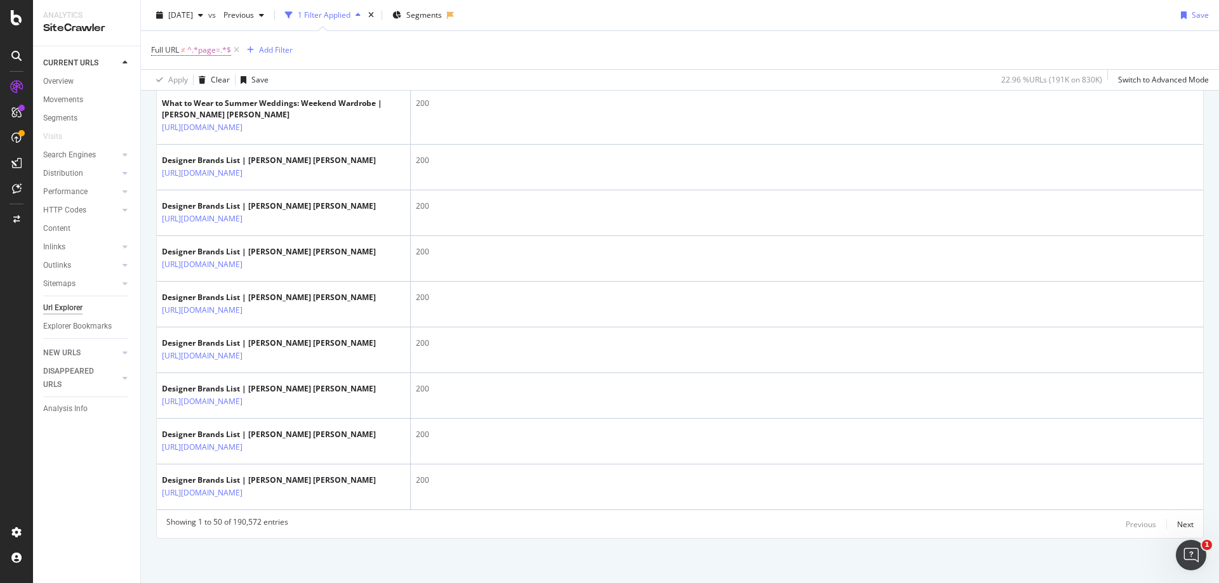
click at [1177, 524] on div "Next" at bounding box center [1185, 524] width 17 height 11
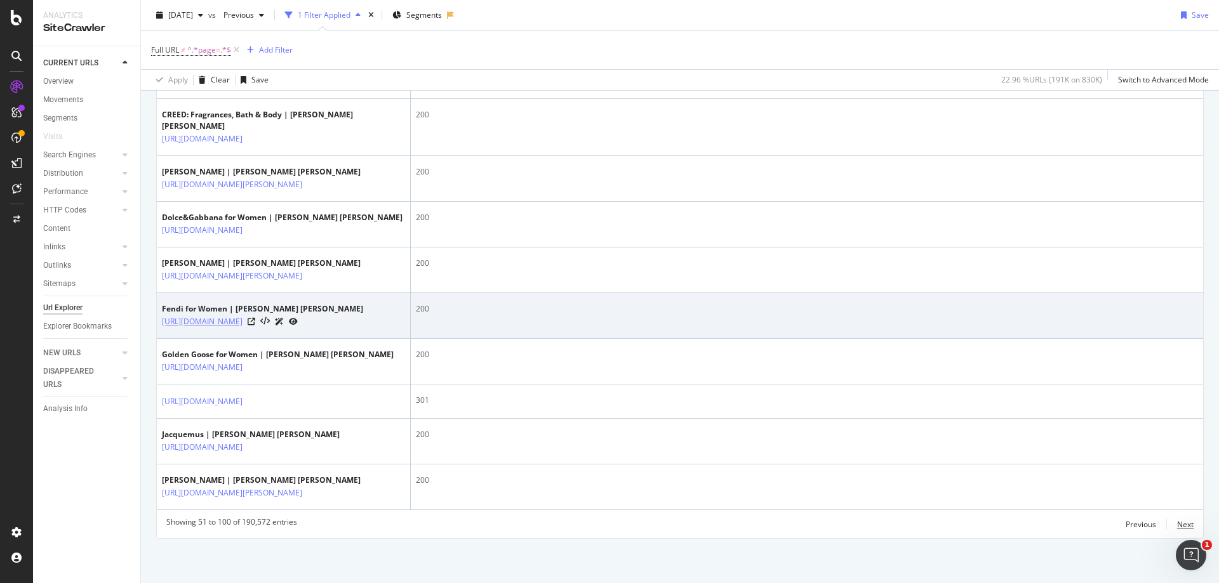
scroll to position [2783, 0]
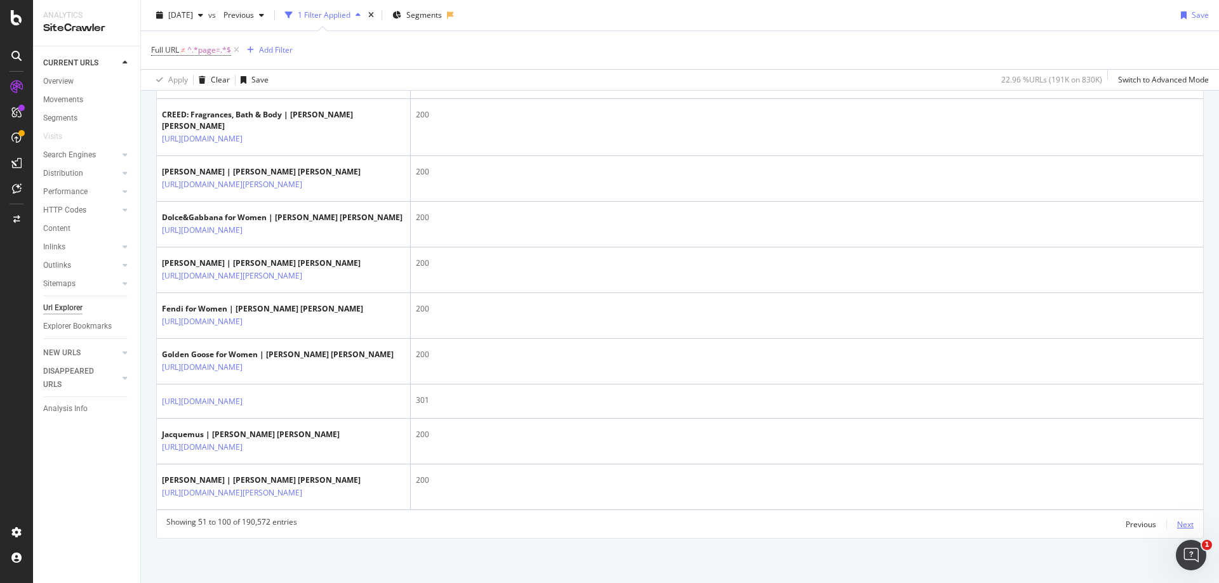
click at [1177, 529] on div "Next" at bounding box center [1185, 524] width 17 height 11
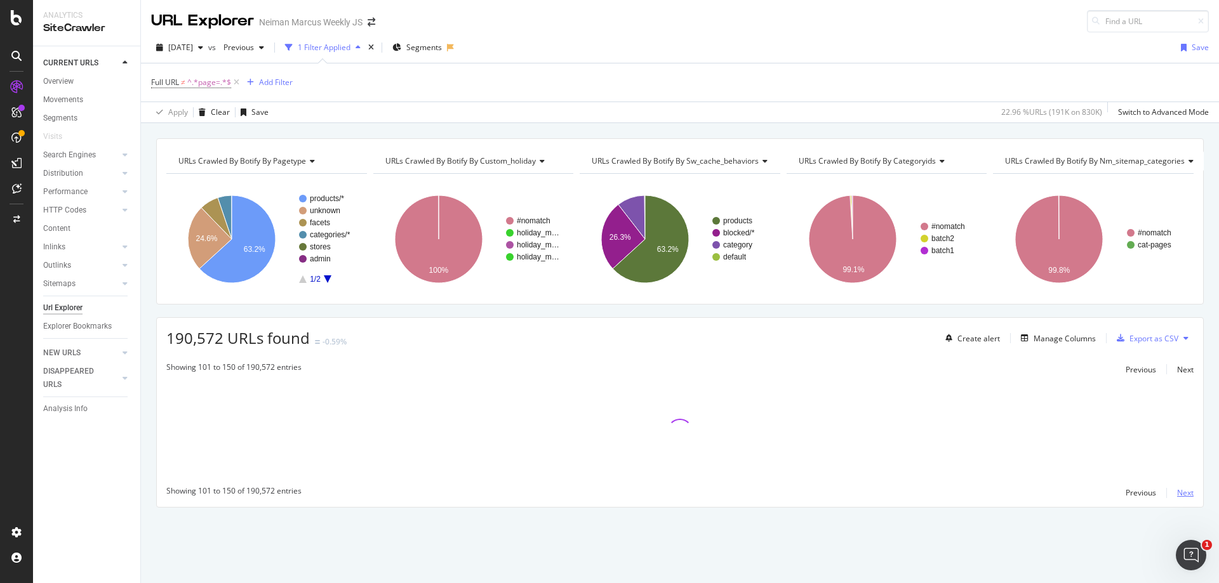
scroll to position [0, 0]
click at [442, 46] on span "Segments" at bounding box center [424, 47] width 36 height 11
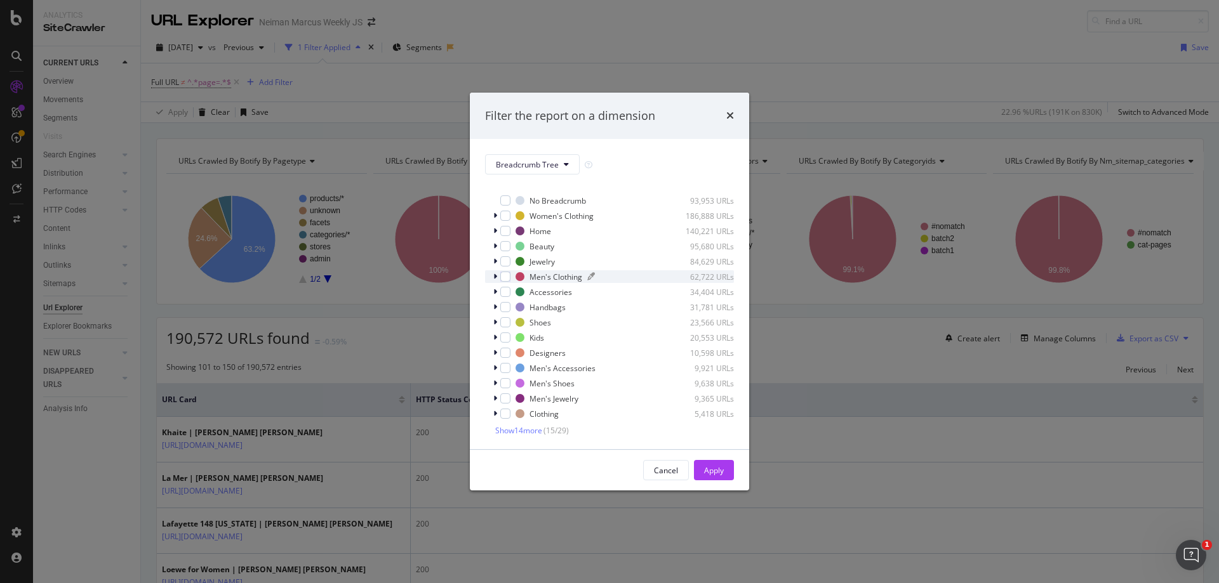
scroll to position [11, 0]
click at [515, 428] on span "Show 14 more" at bounding box center [518, 428] width 47 height 11
click at [564, 161] on button "Breadcrumb Tree" at bounding box center [532, 164] width 95 height 20
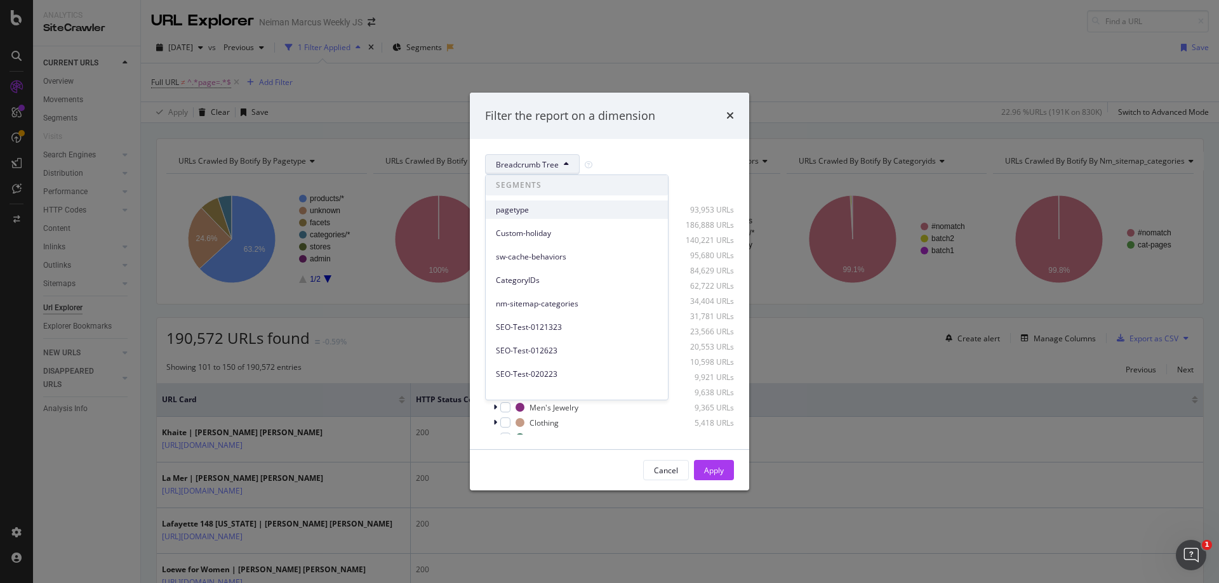
click at [554, 202] on div "pagetype" at bounding box center [577, 210] width 182 height 18
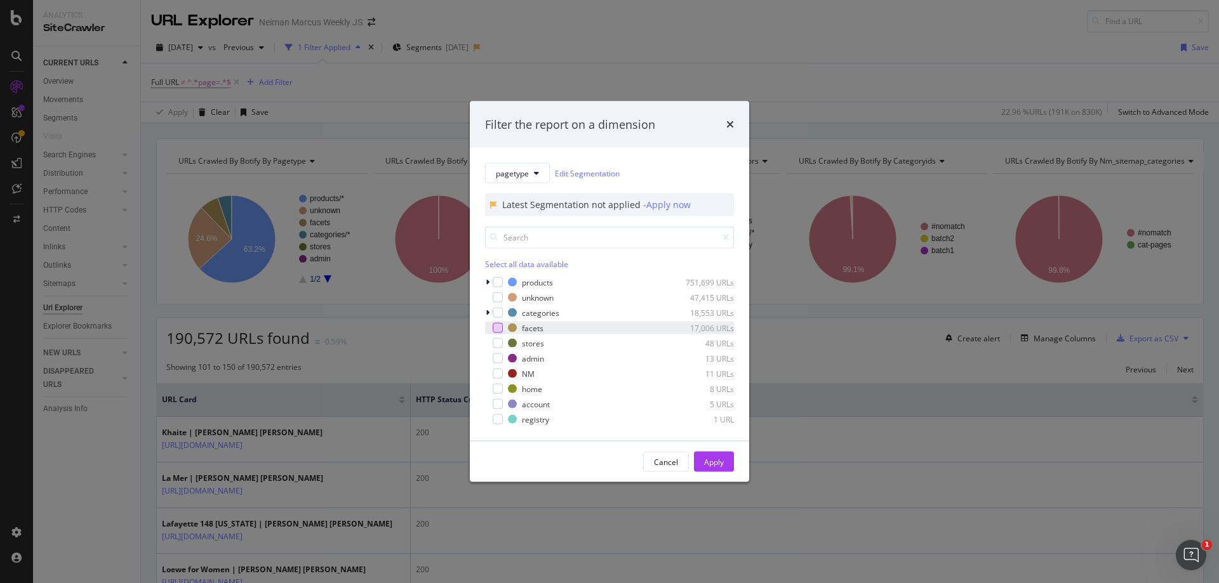
click at [496, 324] on div "modal" at bounding box center [498, 328] width 10 height 10
click at [710, 455] on div "Apply" at bounding box center [714, 462] width 20 height 19
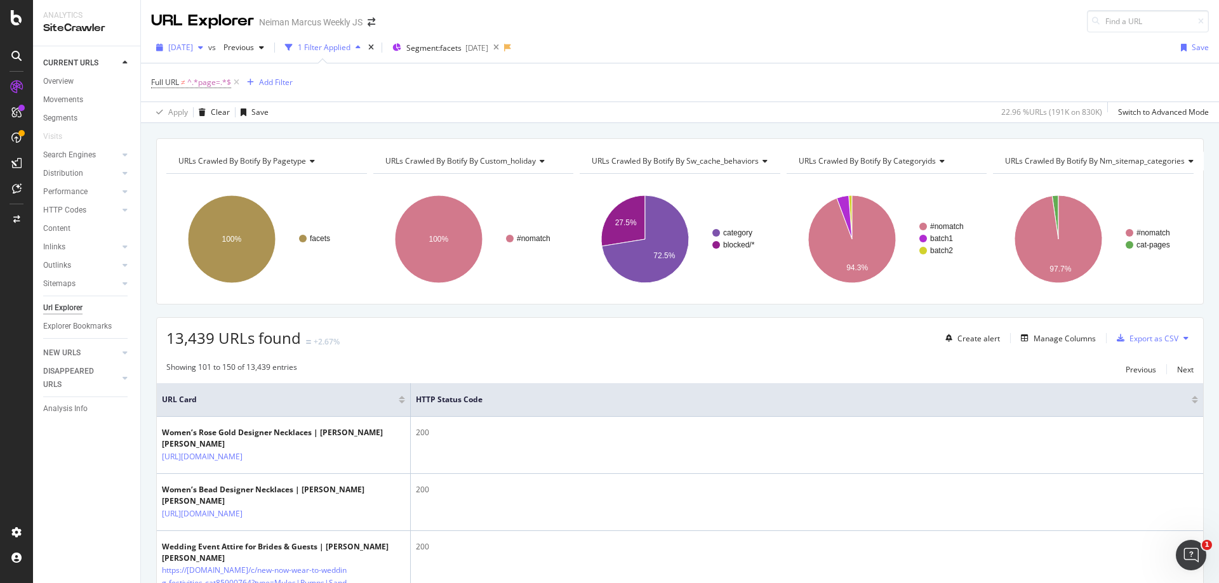
click at [203, 50] on icon "button" at bounding box center [200, 48] width 5 height 8
click at [229, 92] on div "[DATE]" at bounding box center [203, 93] width 68 height 11
click at [1143, 334] on div "Export as CSV" at bounding box center [1153, 338] width 49 height 11
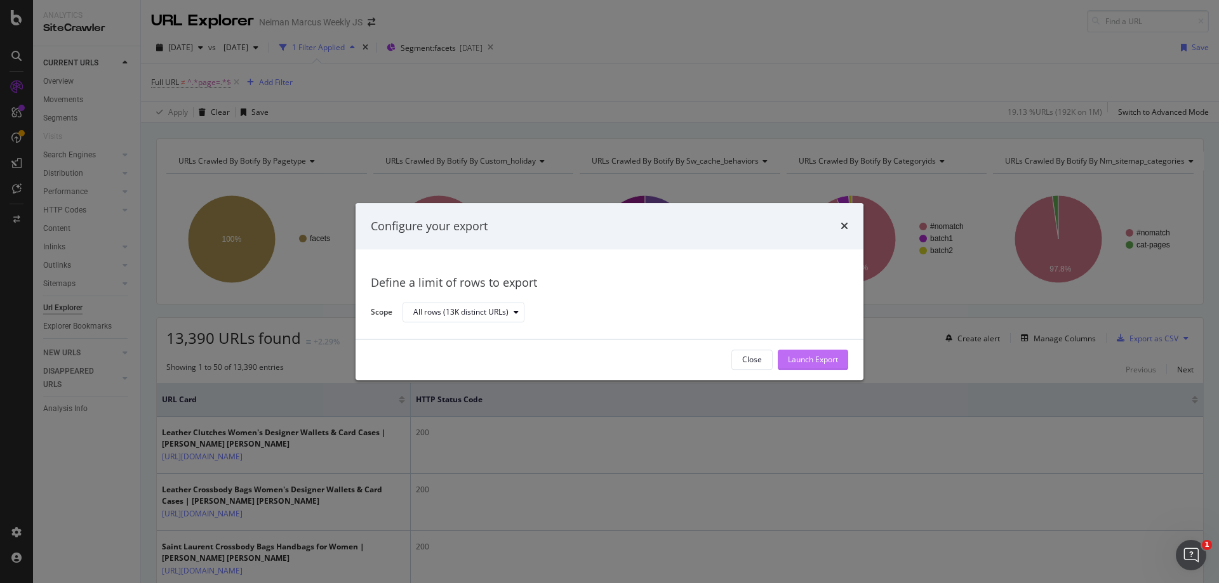
click at [827, 359] on div "Launch Export" at bounding box center [813, 360] width 50 height 11
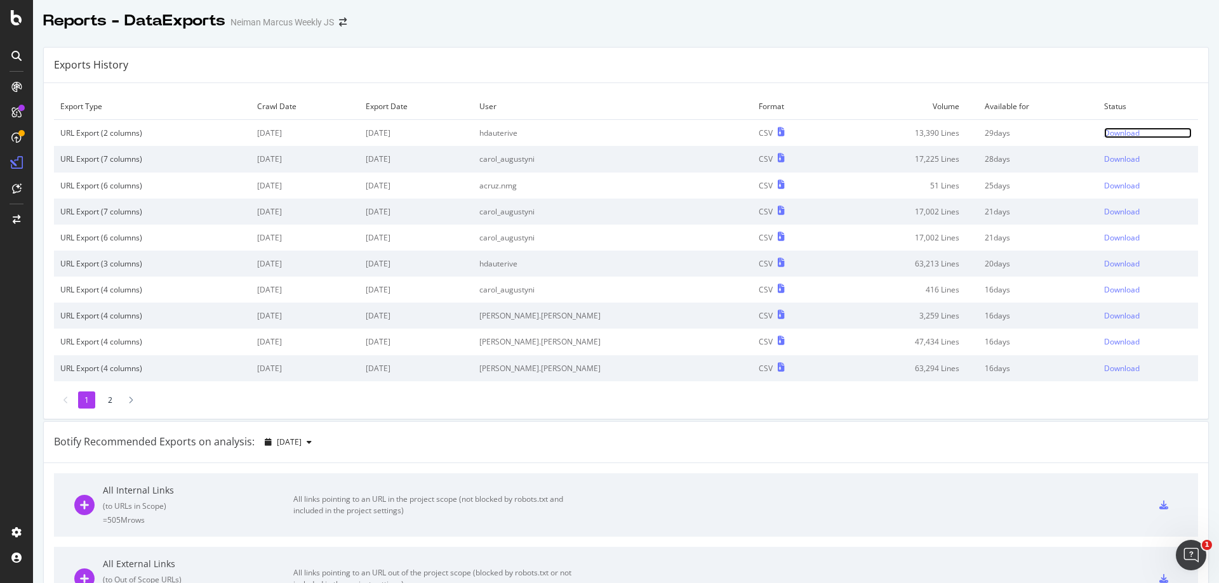
click at [1104, 131] on div "Download" at bounding box center [1122, 133] width 36 height 11
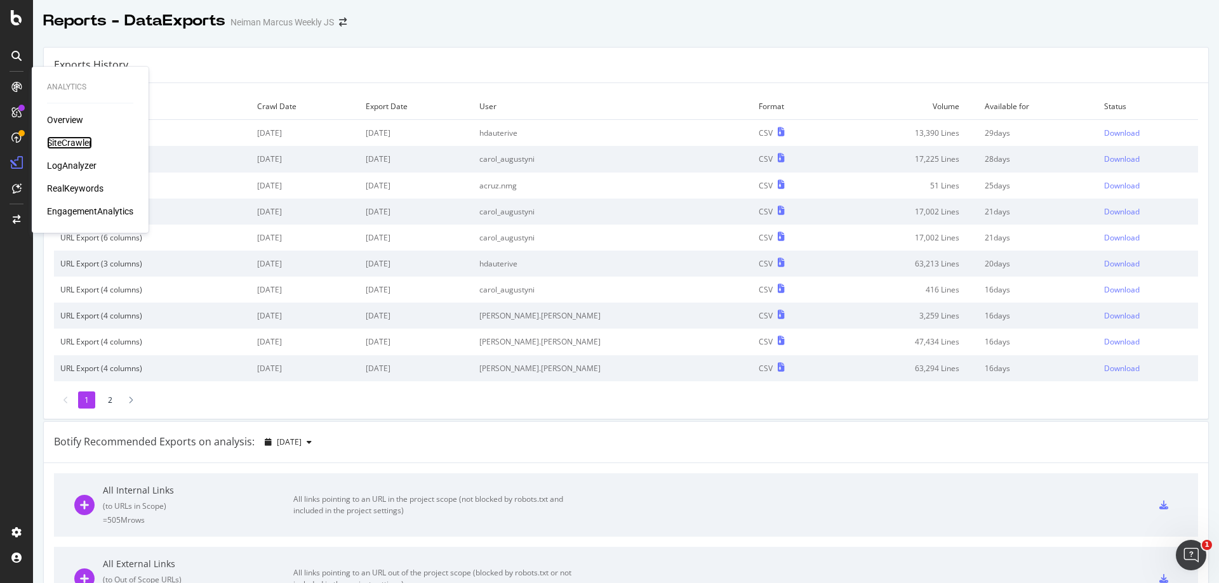
click at [84, 146] on div "SiteCrawler" at bounding box center [69, 142] width 45 height 13
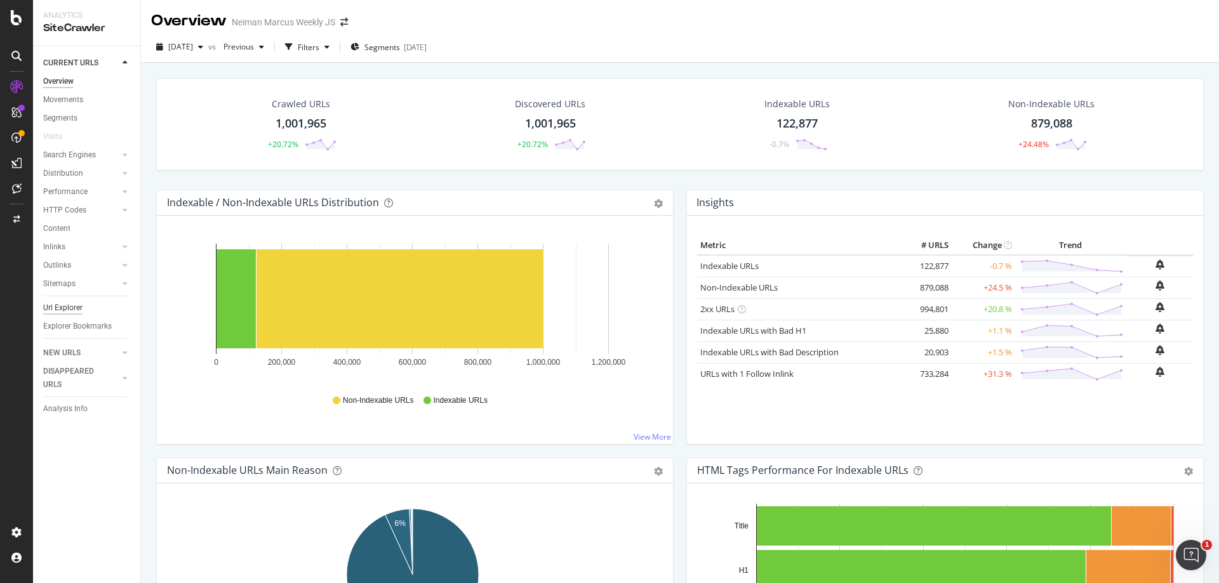
click at [68, 306] on div "Url Explorer" at bounding box center [62, 307] width 39 height 13
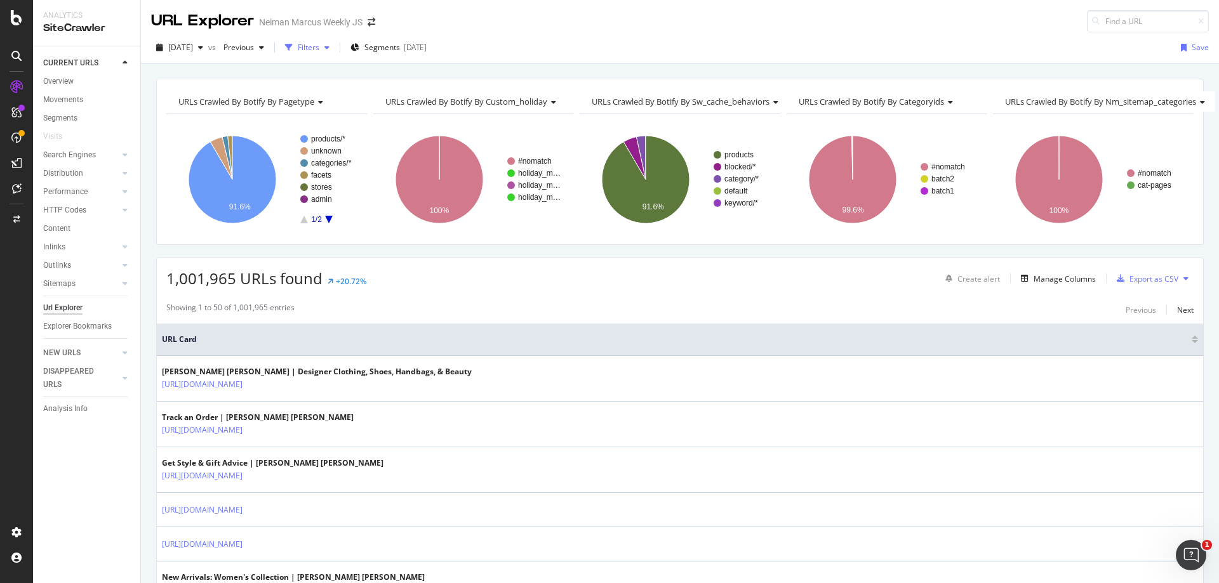
click at [319, 47] on div "Filters" at bounding box center [309, 47] width 22 height 11
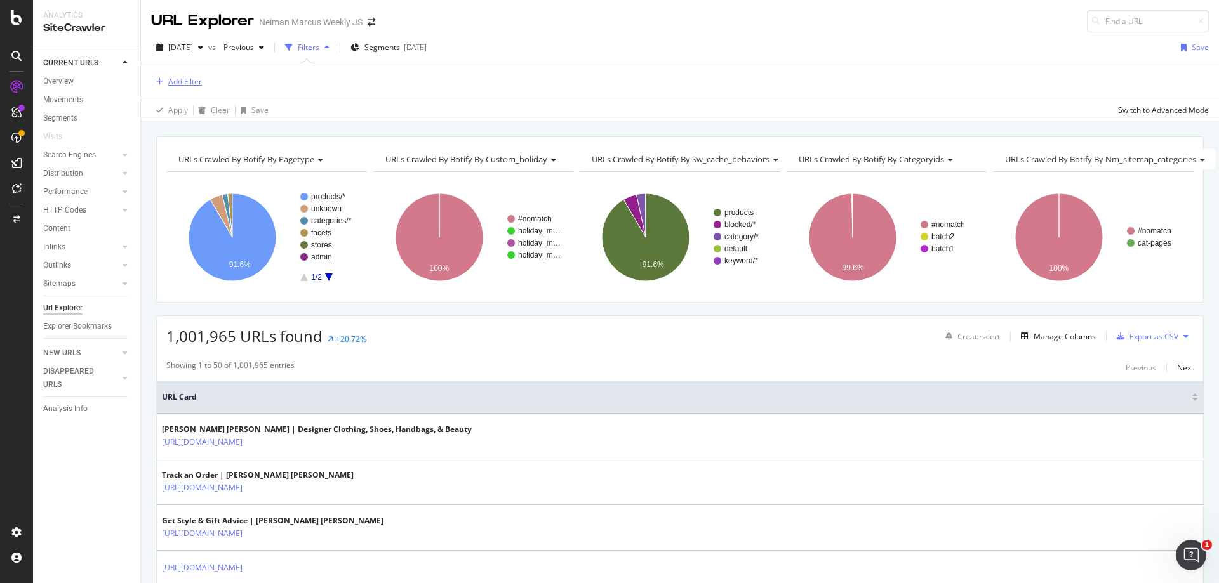
click at [180, 84] on div "Add Filter" at bounding box center [185, 81] width 34 height 11
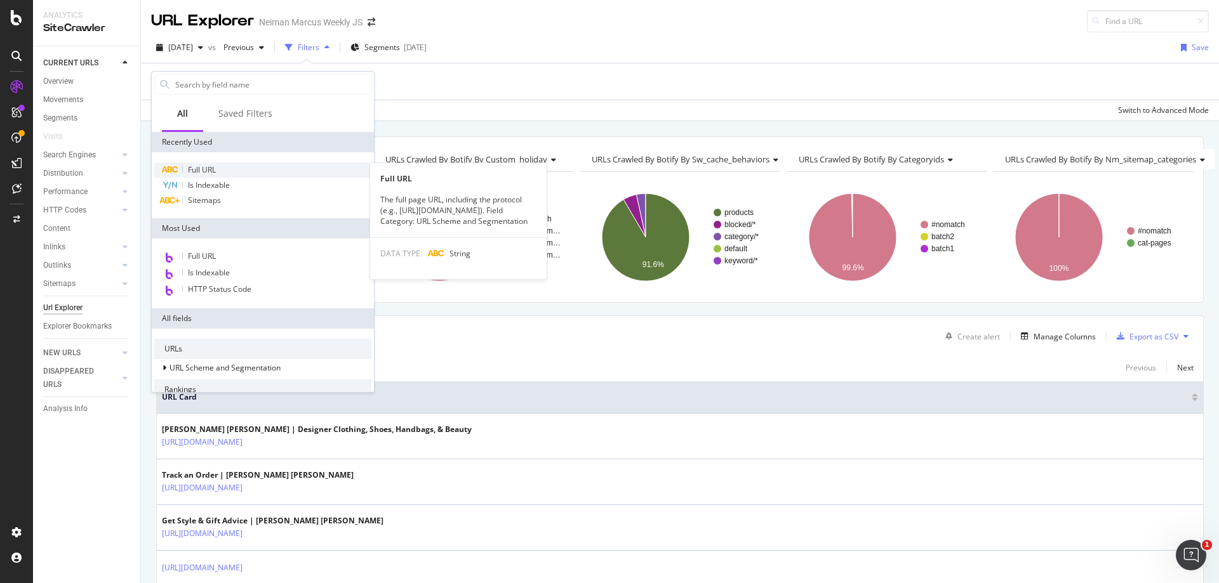
click at [223, 171] on div "Full URL" at bounding box center [262, 169] width 217 height 15
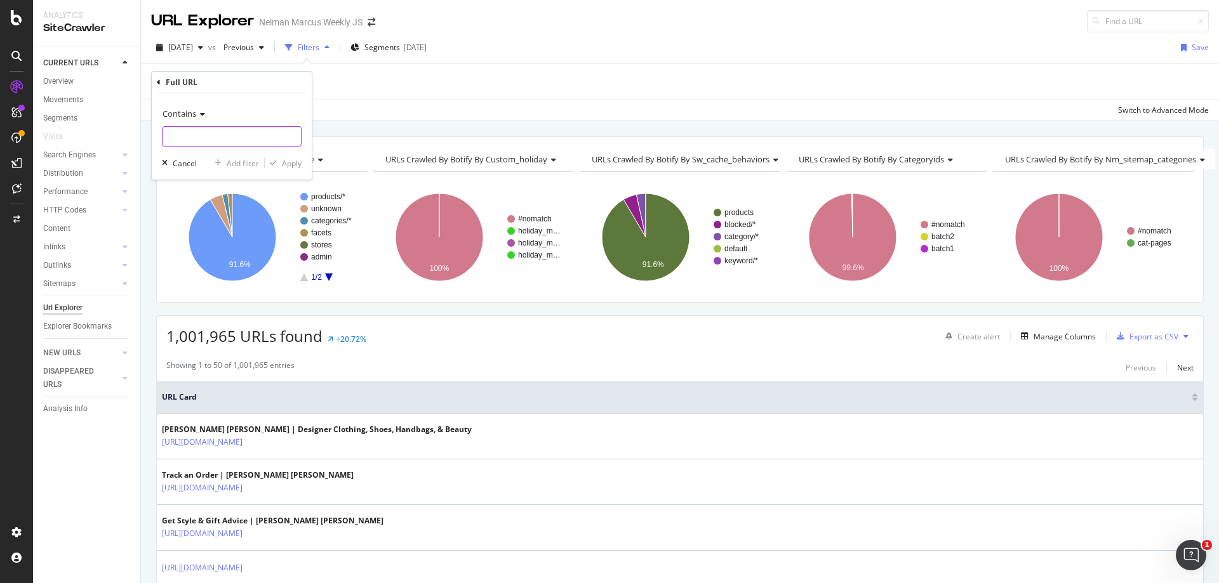
click at [207, 133] on input "text" at bounding box center [231, 136] width 138 height 20
type input "page="
click at [207, 107] on div "Contains" at bounding box center [232, 113] width 140 height 20
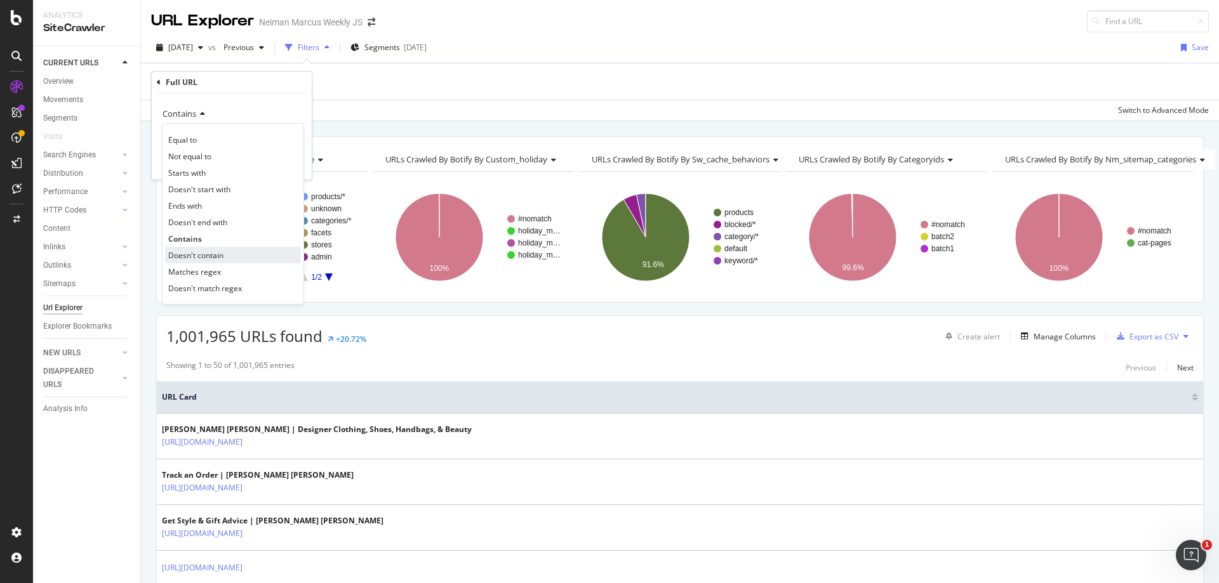
click at [229, 253] on div "Doesn't contain" at bounding box center [233, 255] width 136 height 17
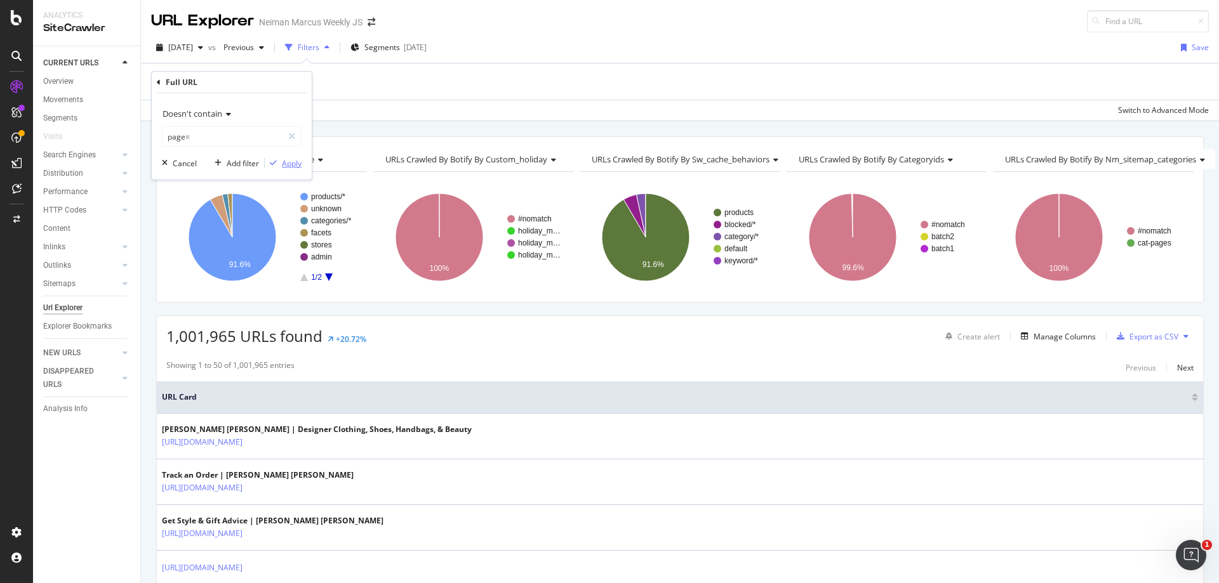
click at [298, 169] on div "Apply" at bounding box center [283, 162] width 37 height 11
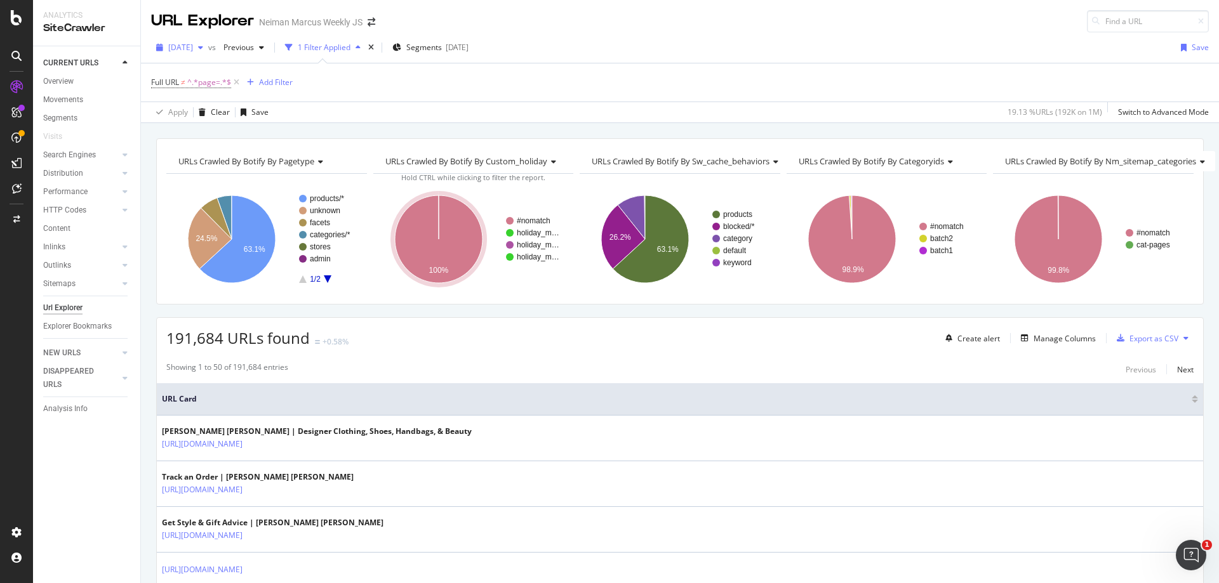
click at [208, 41] on div "[DATE]" at bounding box center [179, 47] width 57 height 19
click at [871, 76] on div "Full URL ≠ ^.*page=.*$ Add Filter" at bounding box center [679, 82] width 1057 height 38
click at [1130, 342] on div "Export as CSV" at bounding box center [1153, 338] width 49 height 11
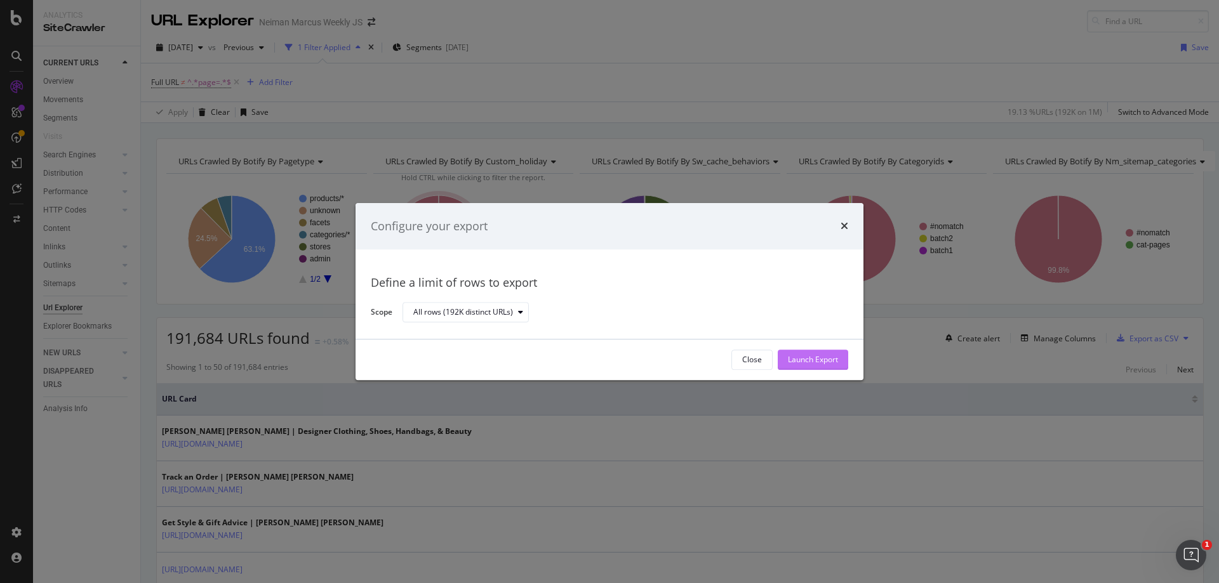
click at [827, 357] on div "Launch Export" at bounding box center [813, 360] width 50 height 11
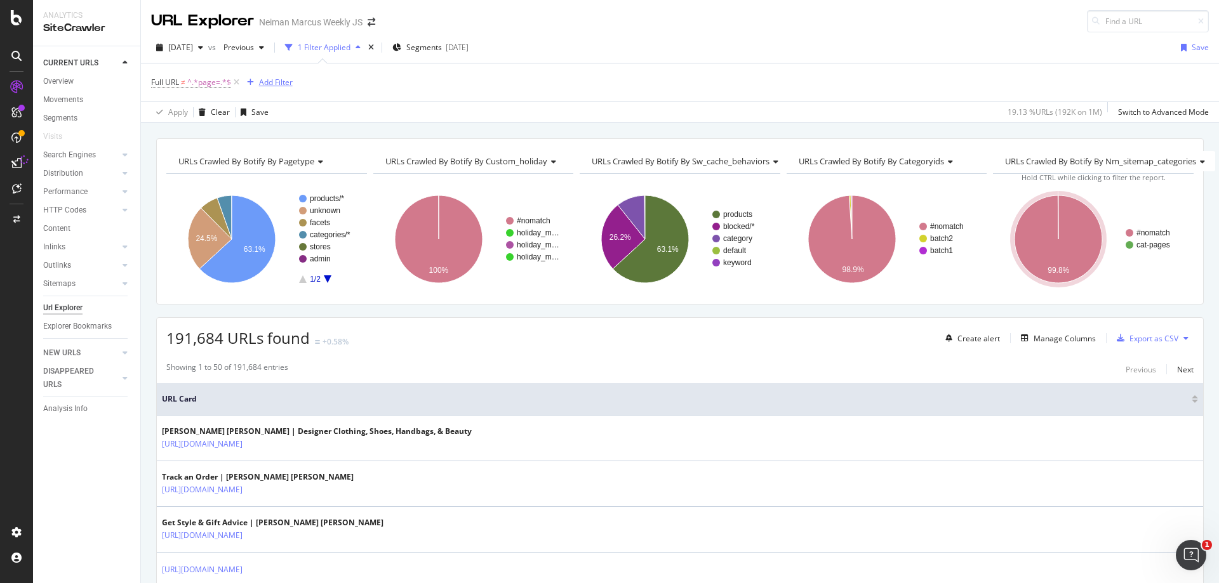
click at [262, 83] on div "Add Filter" at bounding box center [276, 82] width 34 height 11
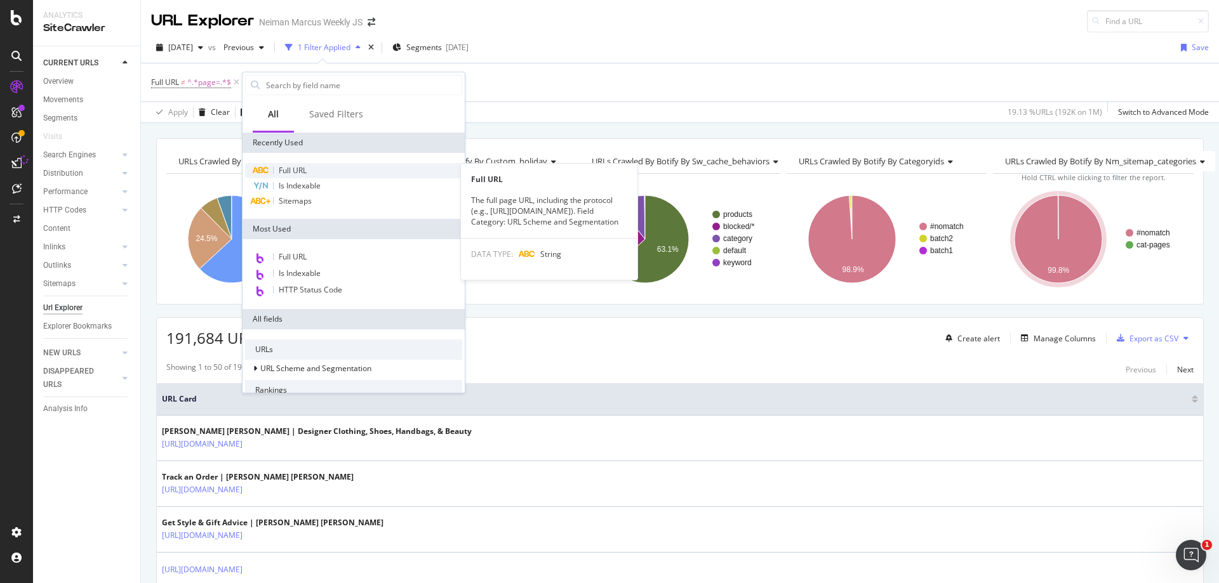
click at [295, 165] on span "Full URL" at bounding box center [293, 170] width 28 height 11
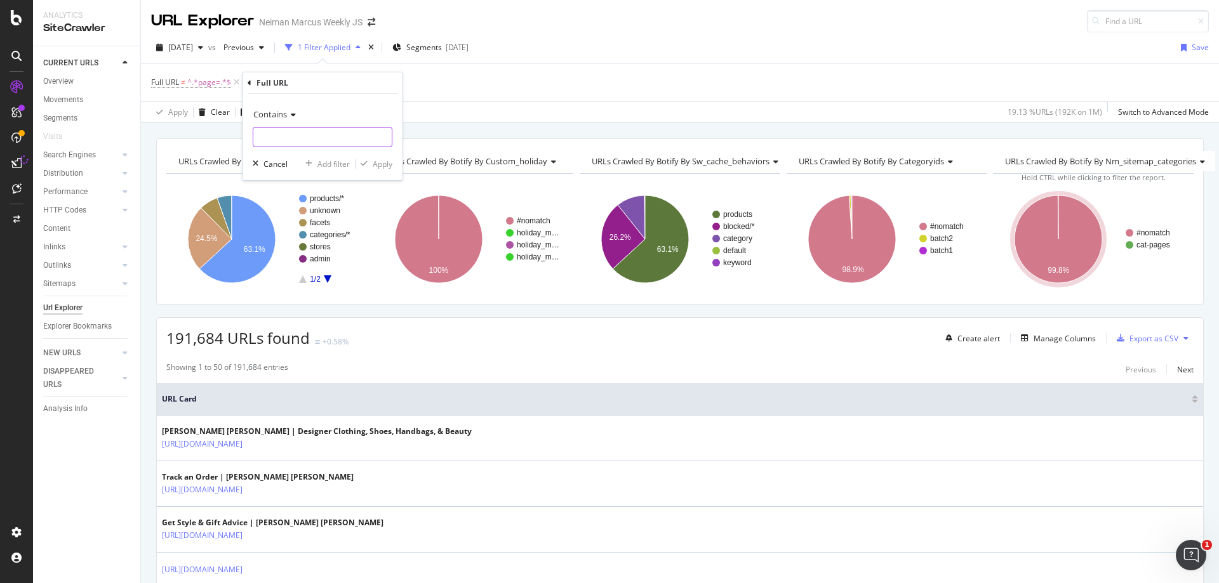
click at [301, 137] on input "text" at bounding box center [322, 137] width 138 height 20
type input "/c/"
click at [388, 159] on div "Apply" at bounding box center [383, 164] width 20 height 11
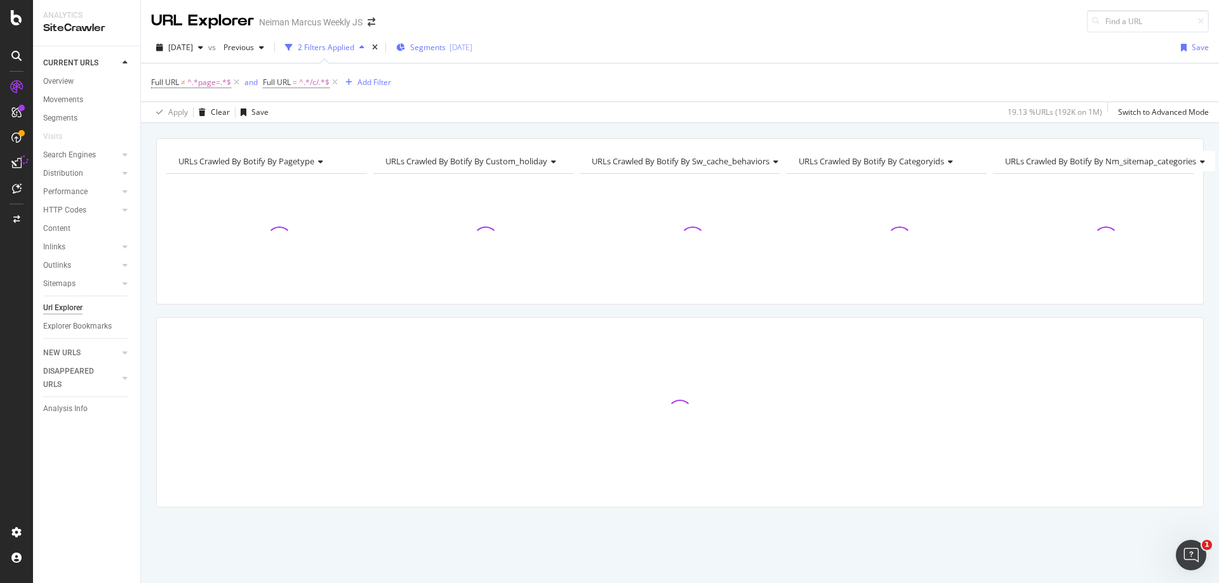
click at [439, 48] on span "Segments" at bounding box center [428, 47] width 36 height 11
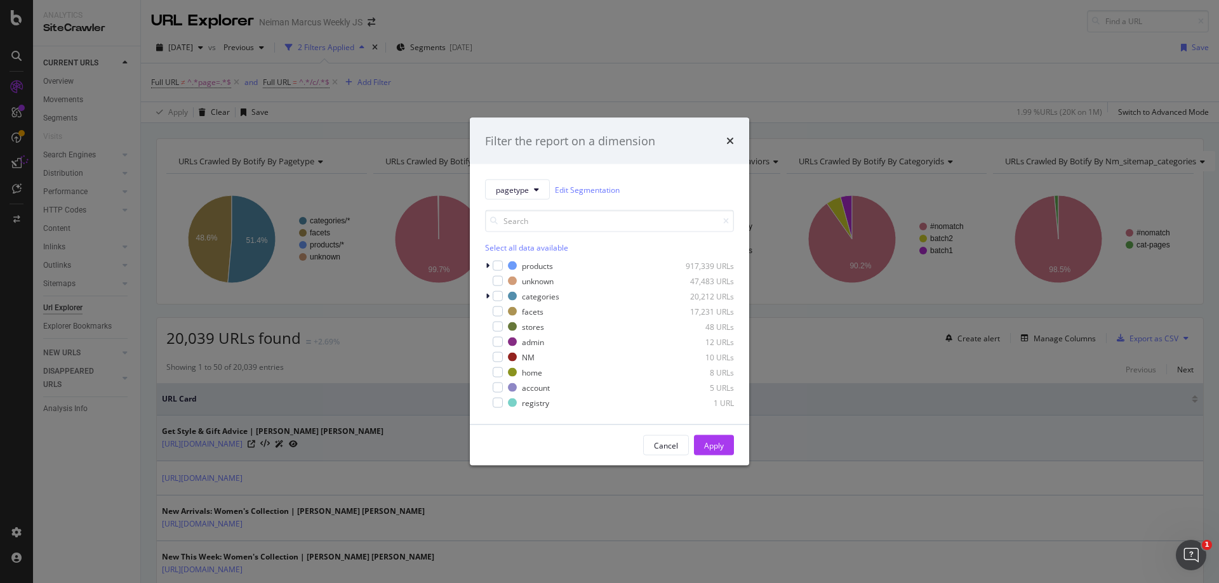
click at [671, 444] on div "Cancel" at bounding box center [666, 445] width 24 height 11
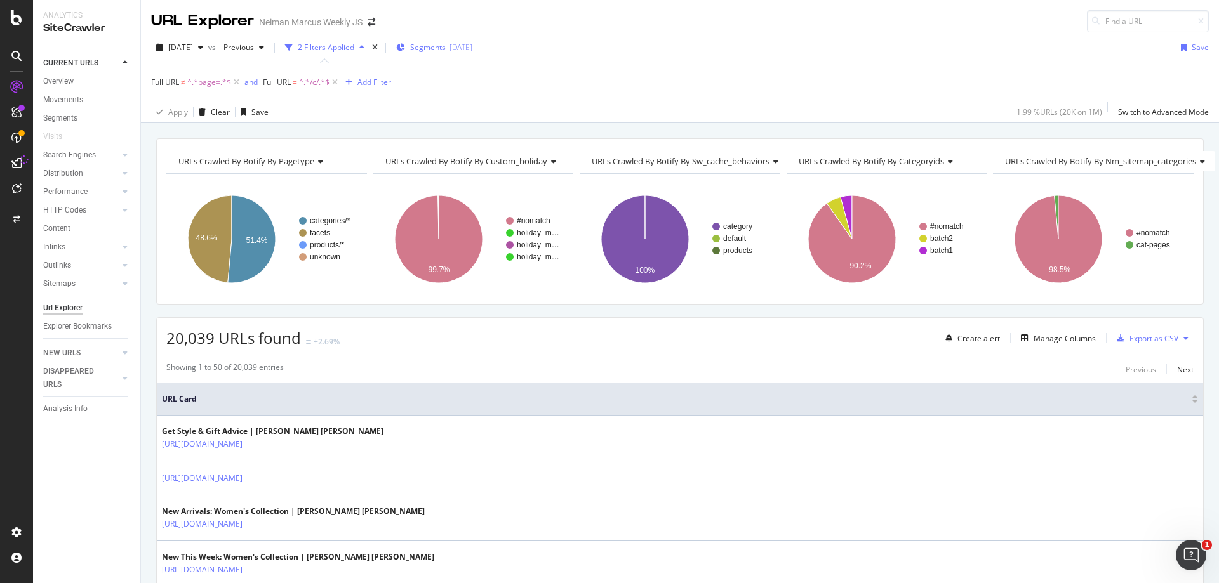
click at [405, 47] on icon "button" at bounding box center [400, 48] width 9 height 8
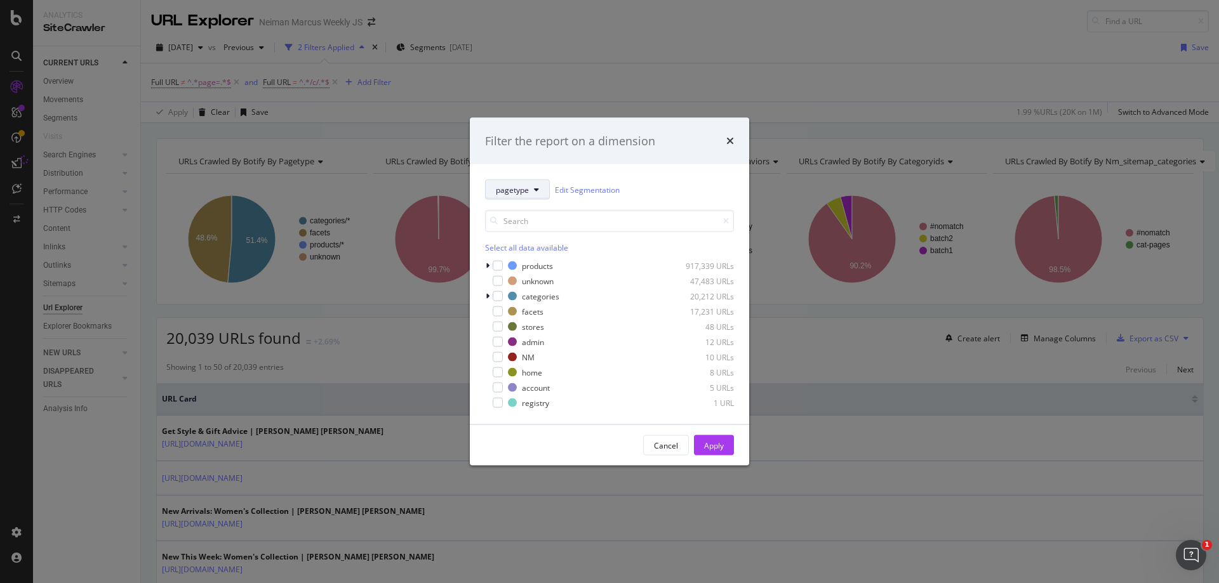
click at [520, 194] on span "pagetype" at bounding box center [512, 189] width 33 height 11
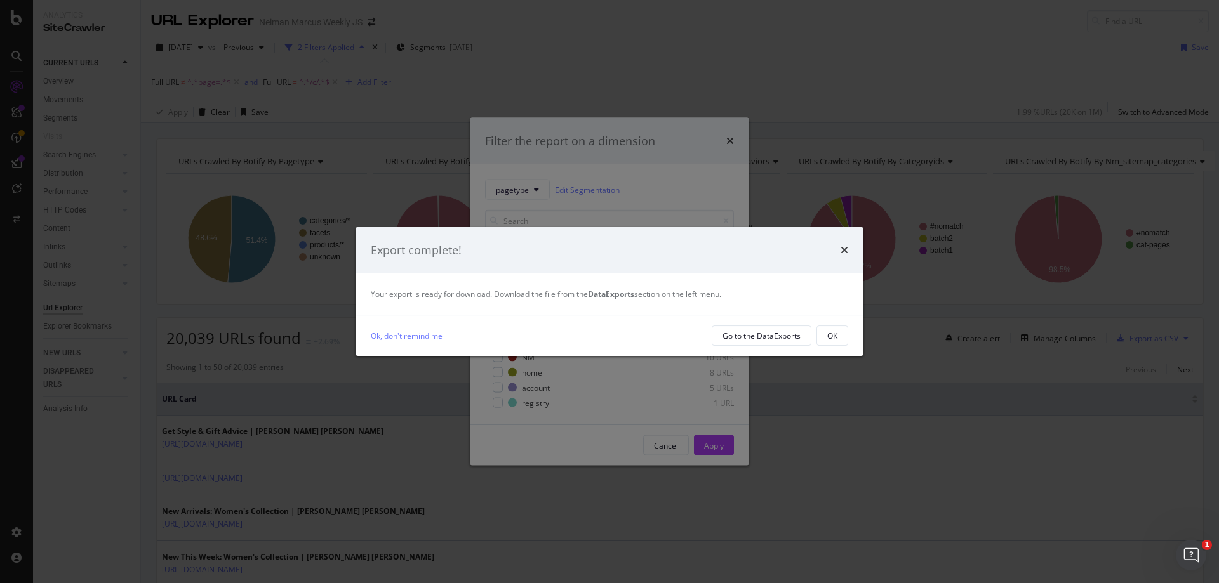
click at [849, 335] on div "Ok, don't remind me Go to the DataExports OK" at bounding box center [609, 335] width 508 height 41
click at [823, 335] on button "OK" at bounding box center [832, 336] width 32 height 20
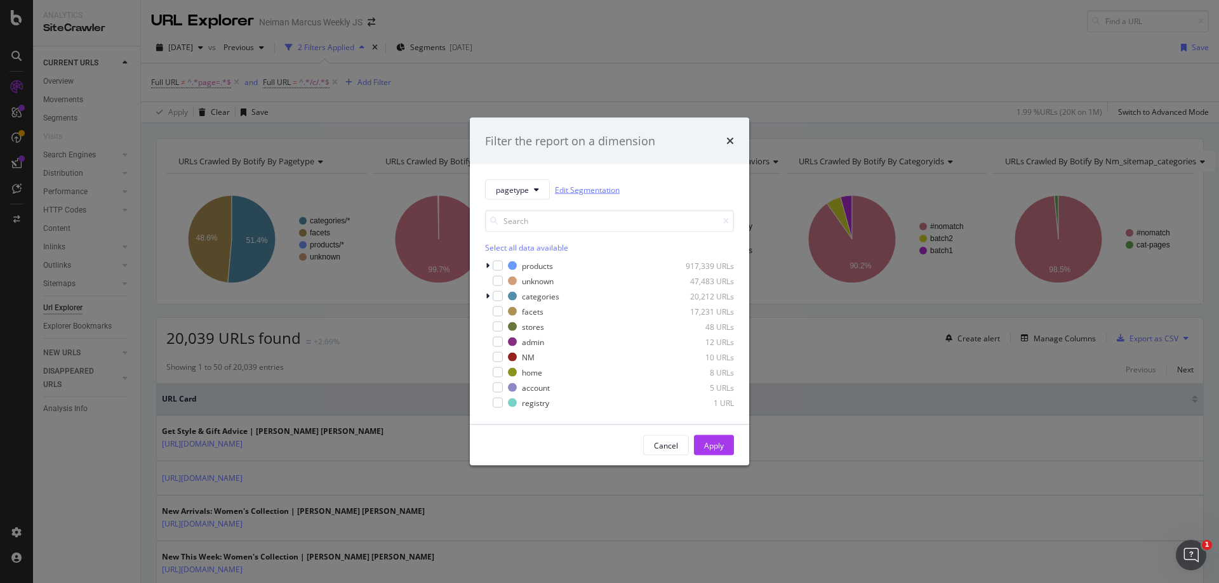
click at [586, 191] on link "Edit Segmentation" at bounding box center [587, 189] width 65 height 13
click at [500, 189] on span "pagetype" at bounding box center [512, 189] width 33 height 11
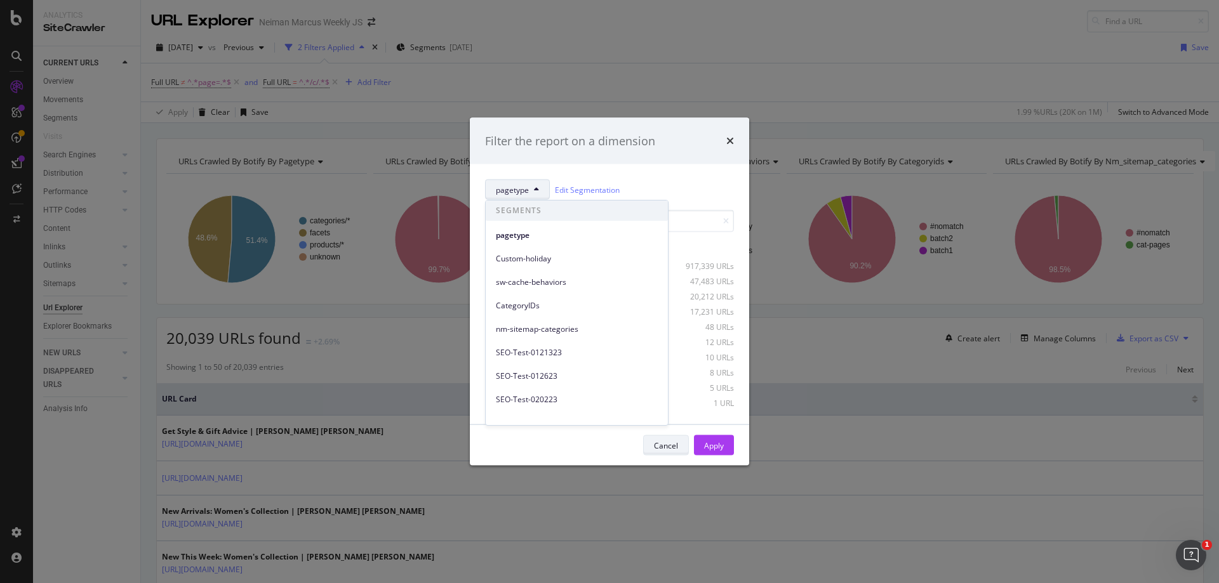
click at [675, 445] on div "Cancel" at bounding box center [666, 445] width 24 height 11
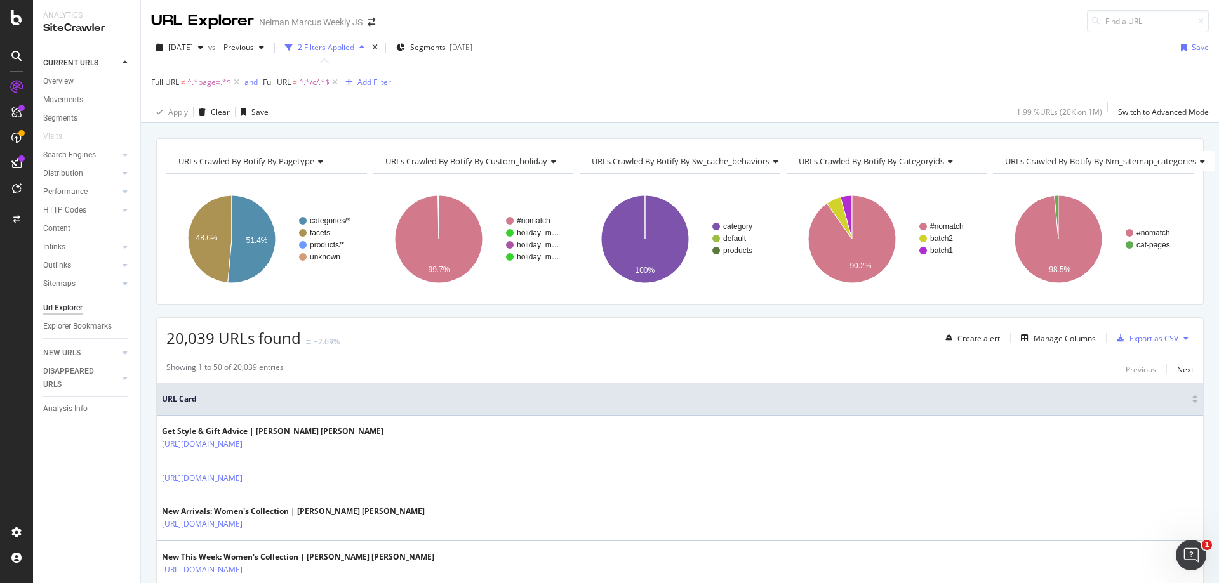
click at [724, 2] on div "URL Explorer Neiman Marcus Weekly JS" at bounding box center [680, 16] width 1078 height 32
click at [602, 42] on div "2025 Aug. 18th vs Previous 2 Filters Applied Segments 2025-08-13 Save" at bounding box center [680, 49] width 1078 height 25
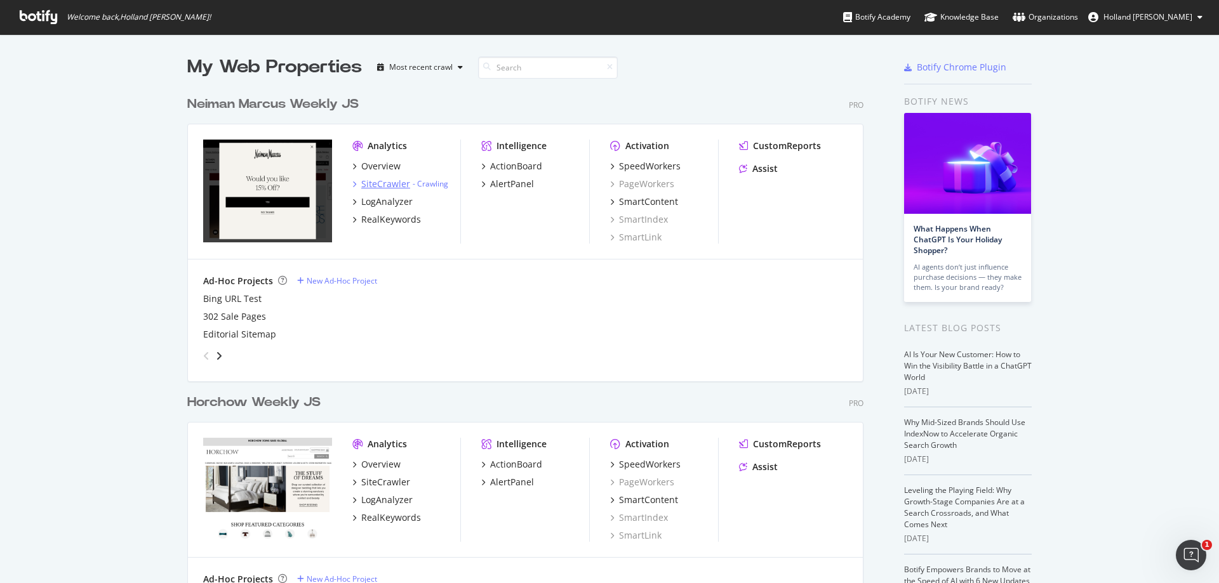
click at [385, 183] on div "SiteCrawler" at bounding box center [385, 184] width 49 height 13
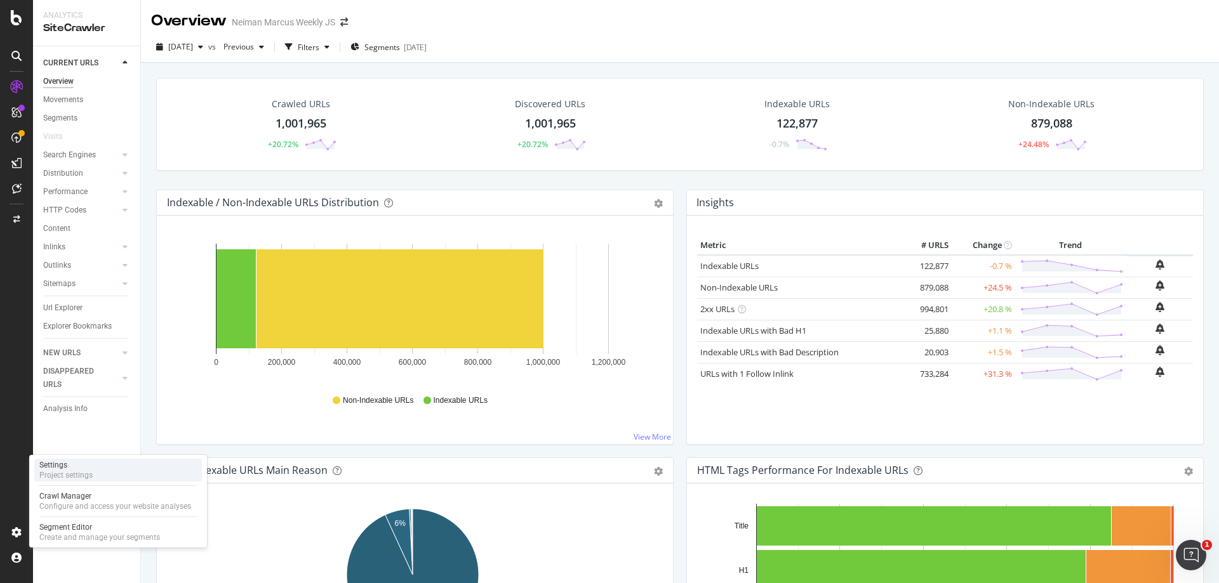
click at [80, 480] on div "Settings Project settings" at bounding box center [118, 470] width 168 height 23
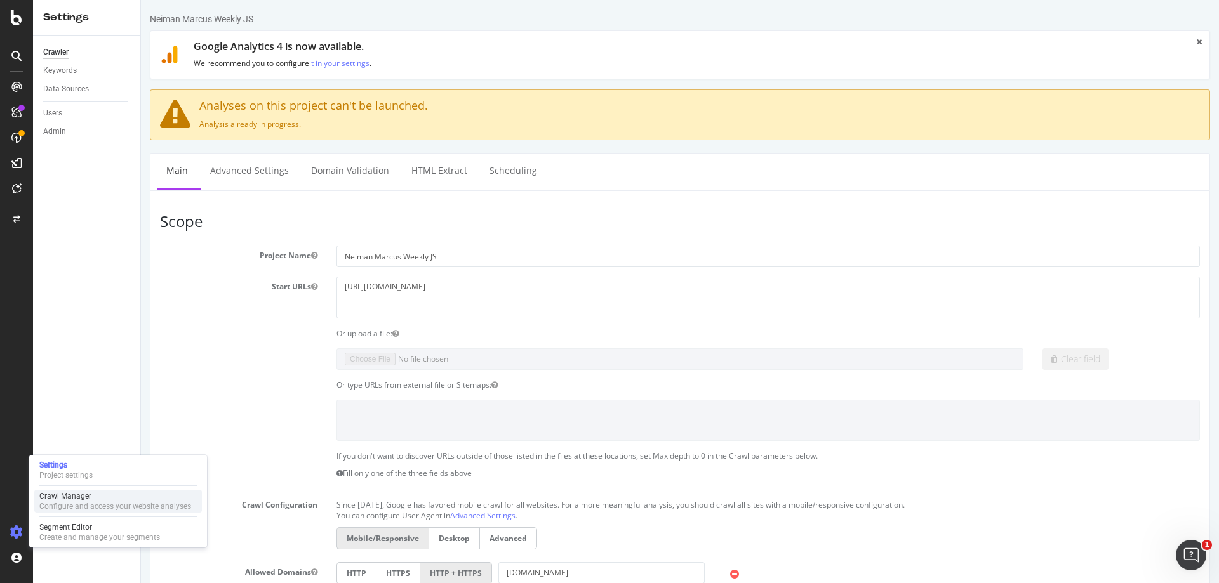
click at [85, 505] on div "Configure and access your website analyses" at bounding box center [115, 506] width 152 height 10
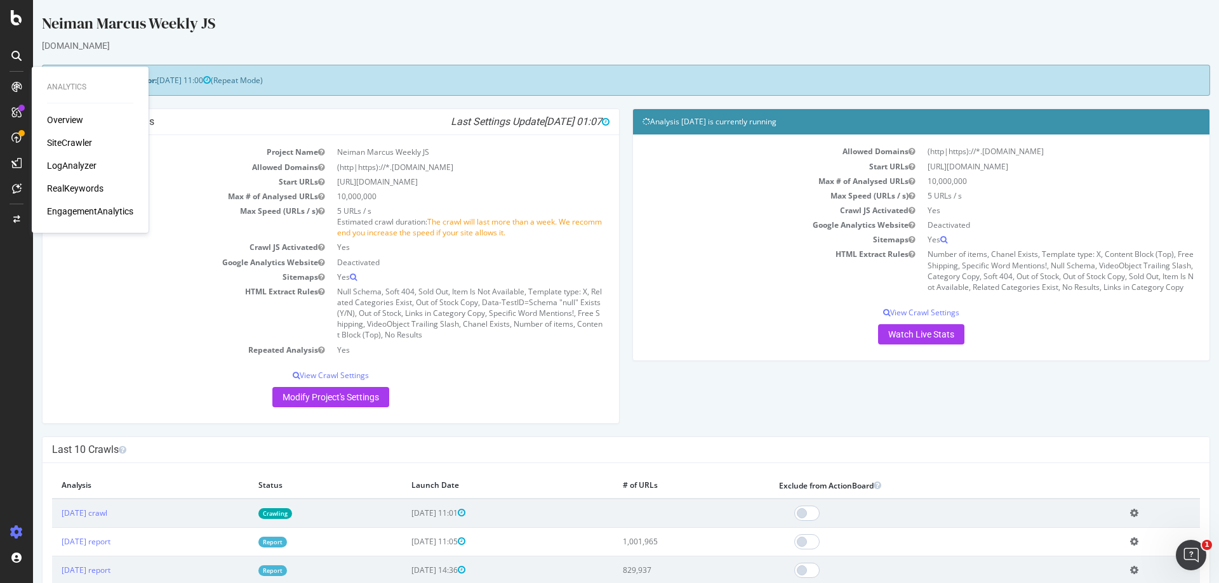
click at [64, 149] on div "SiteCrawler" at bounding box center [69, 142] width 45 height 13
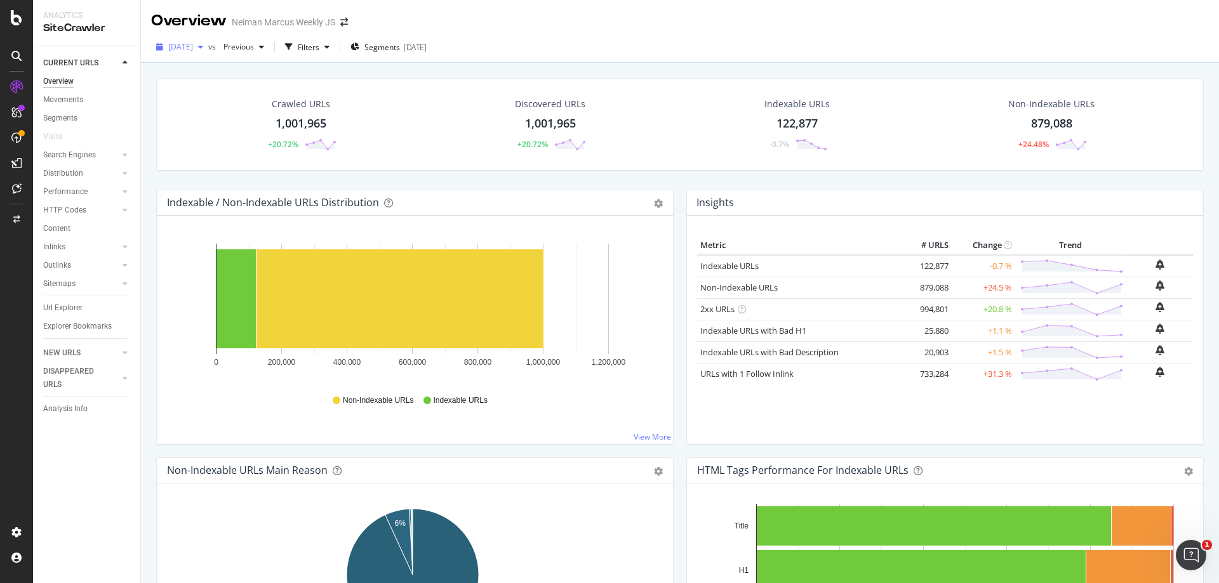
click at [193, 45] on span "[DATE]" at bounding box center [180, 46] width 25 height 11
click at [74, 310] on div "Url Explorer" at bounding box center [62, 307] width 39 height 13
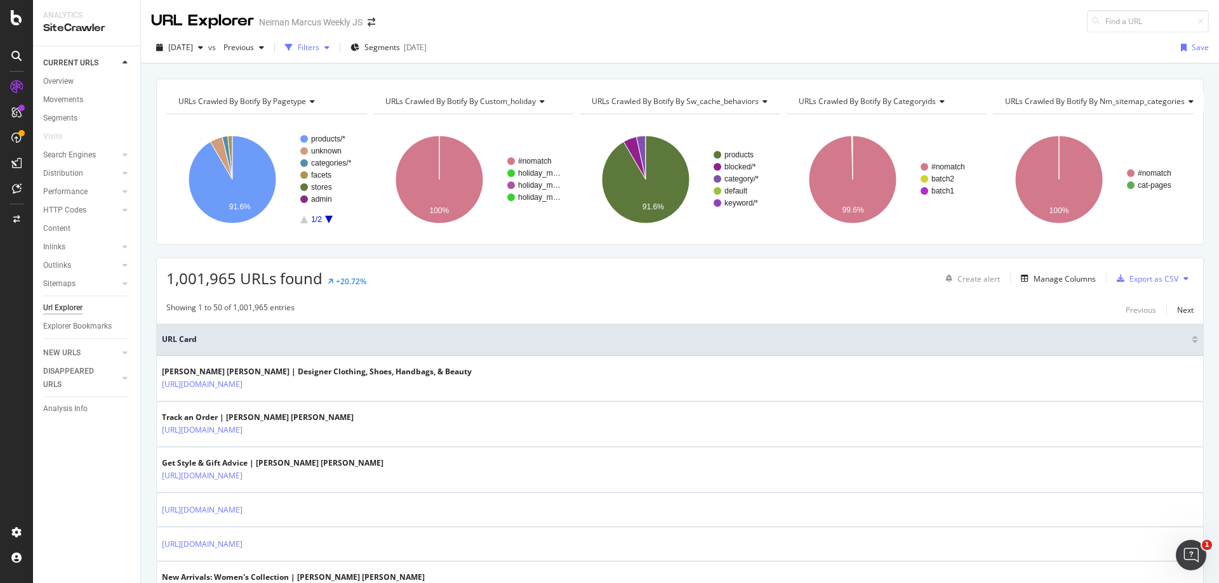
click at [319, 47] on div "Filters" at bounding box center [309, 47] width 22 height 11
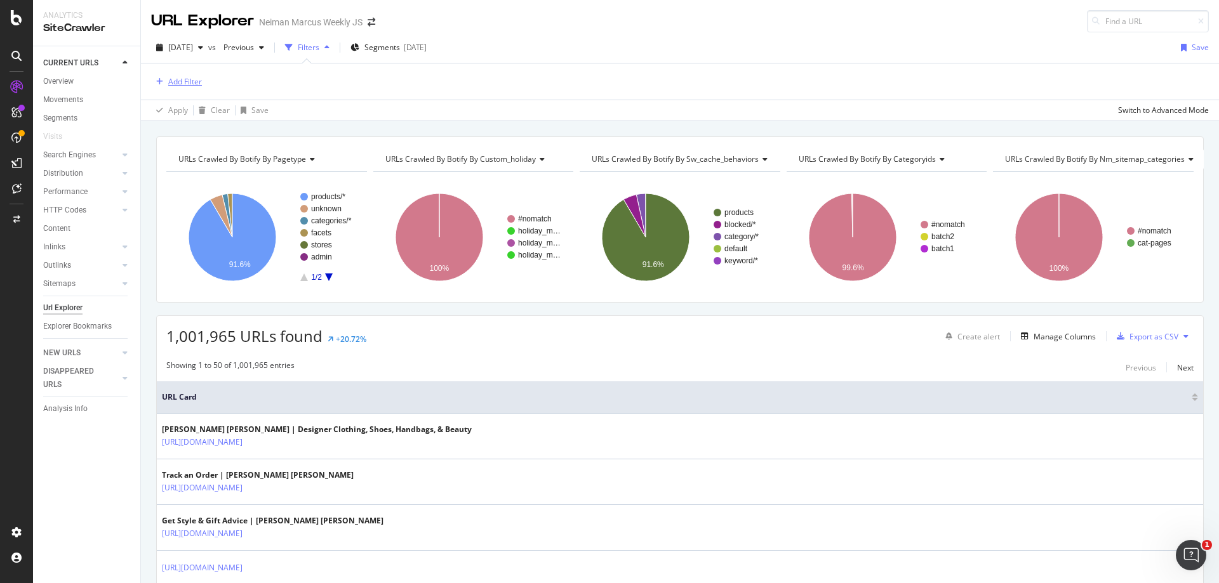
click at [196, 78] on div "Add Filter" at bounding box center [185, 81] width 34 height 11
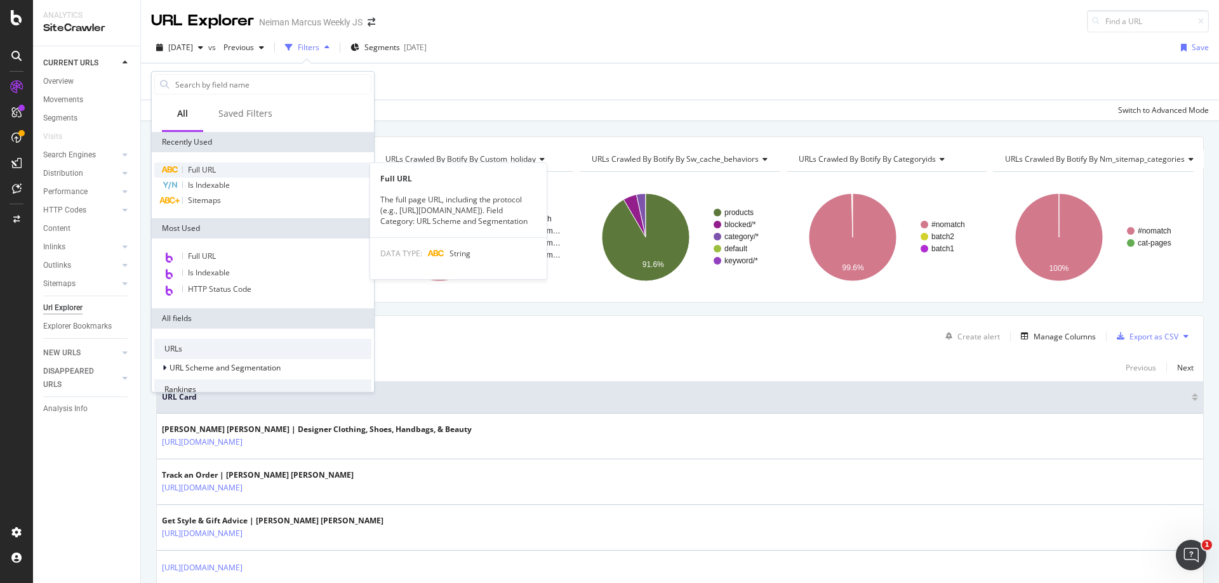
click at [211, 166] on span "Full URL" at bounding box center [202, 169] width 28 height 11
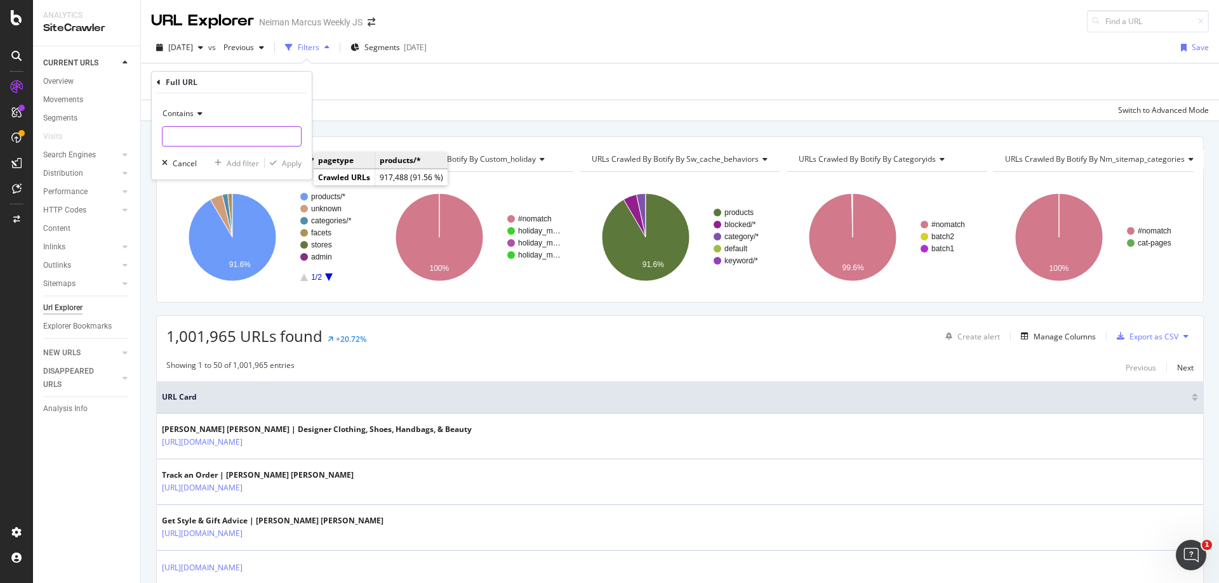
click at [199, 145] on input "text" at bounding box center [231, 136] width 138 height 20
type input "/c/"
click at [286, 166] on div "Apply" at bounding box center [292, 163] width 20 height 11
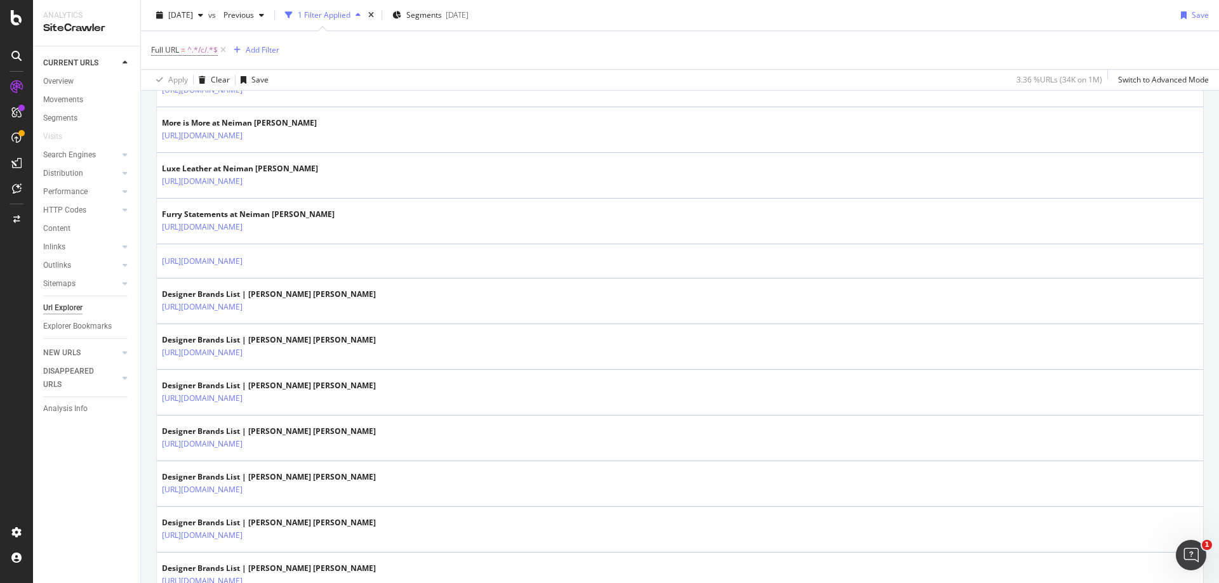
scroll to position [2156, 0]
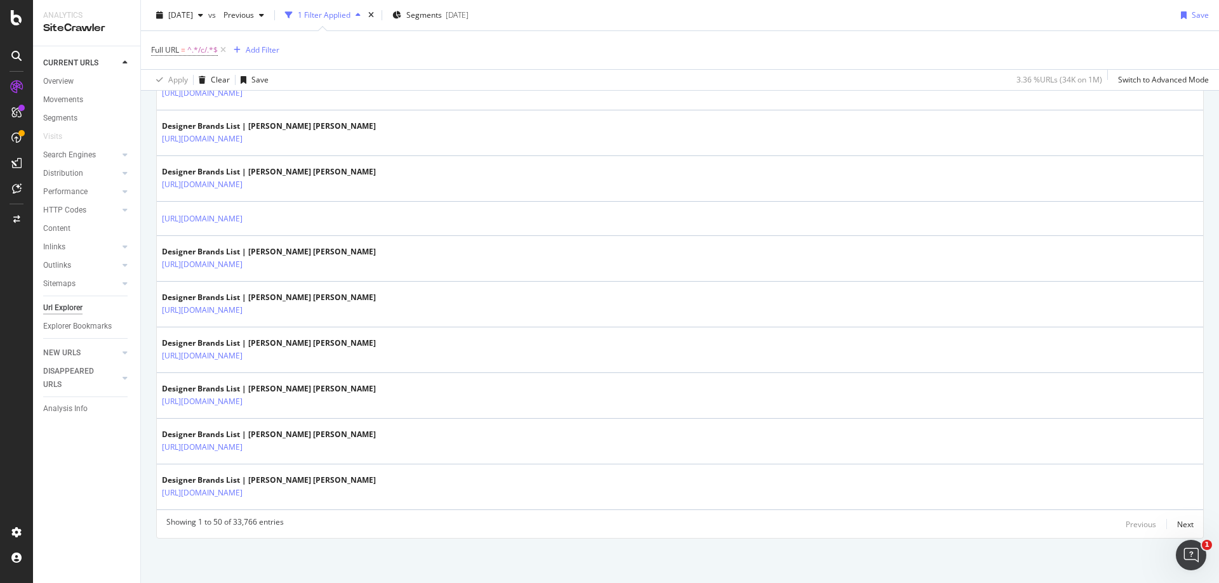
click at [73, 273] on div "Outlinks" at bounding box center [91, 265] width 97 height 18
click at [76, 280] on link "Sitemaps" at bounding box center [81, 283] width 76 height 13
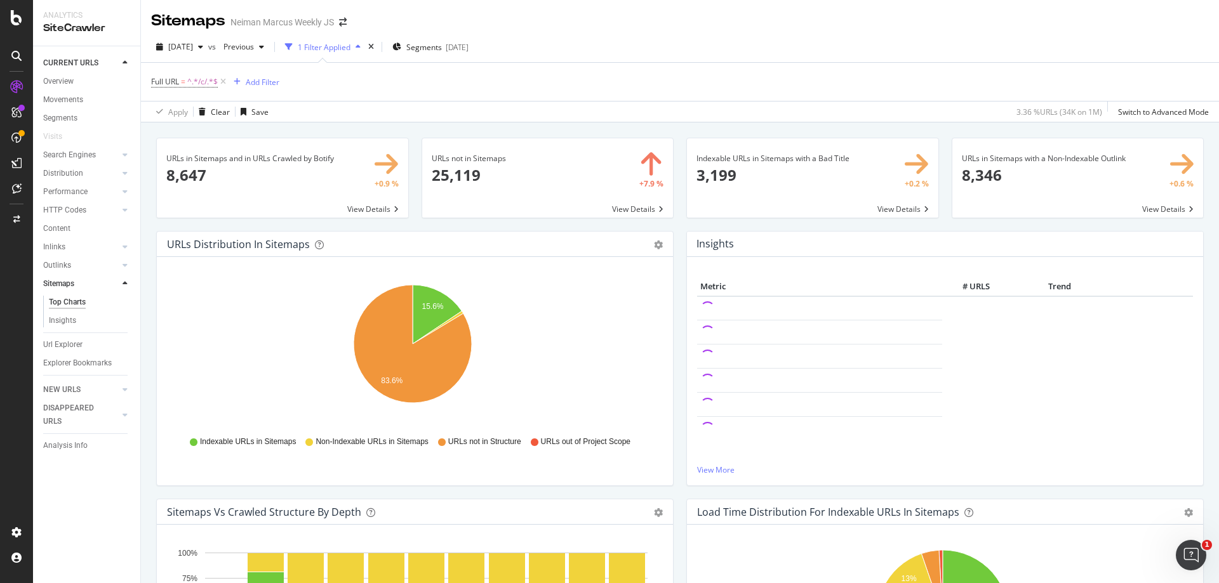
click at [392, 169] on span at bounding box center [282, 177] width 251 height 79
